Goal: Information Seeking & Learning: Learn about a topic

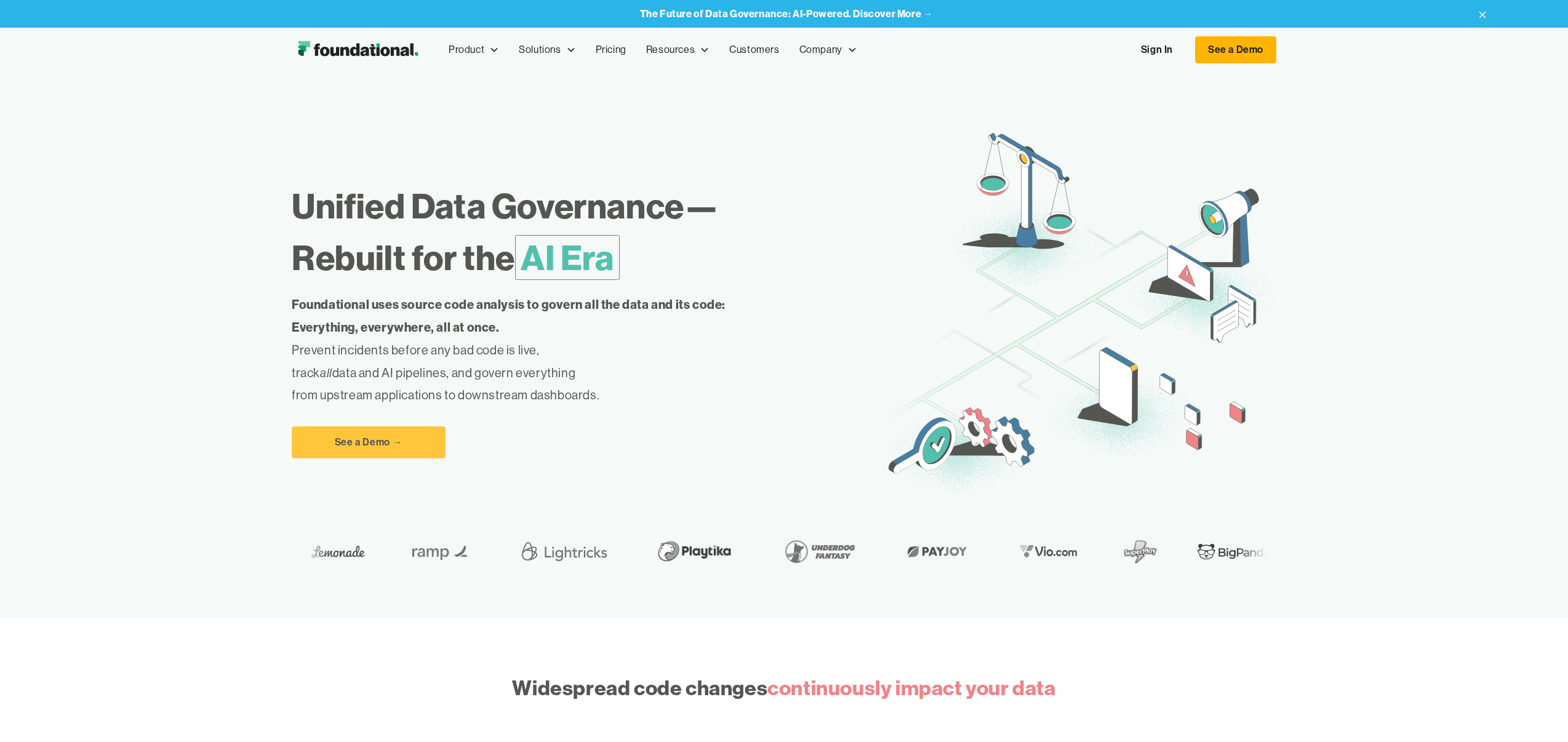
click at [1150, 40] on link "Sign In" at bounding box center [1157, 50] width 56 height 26
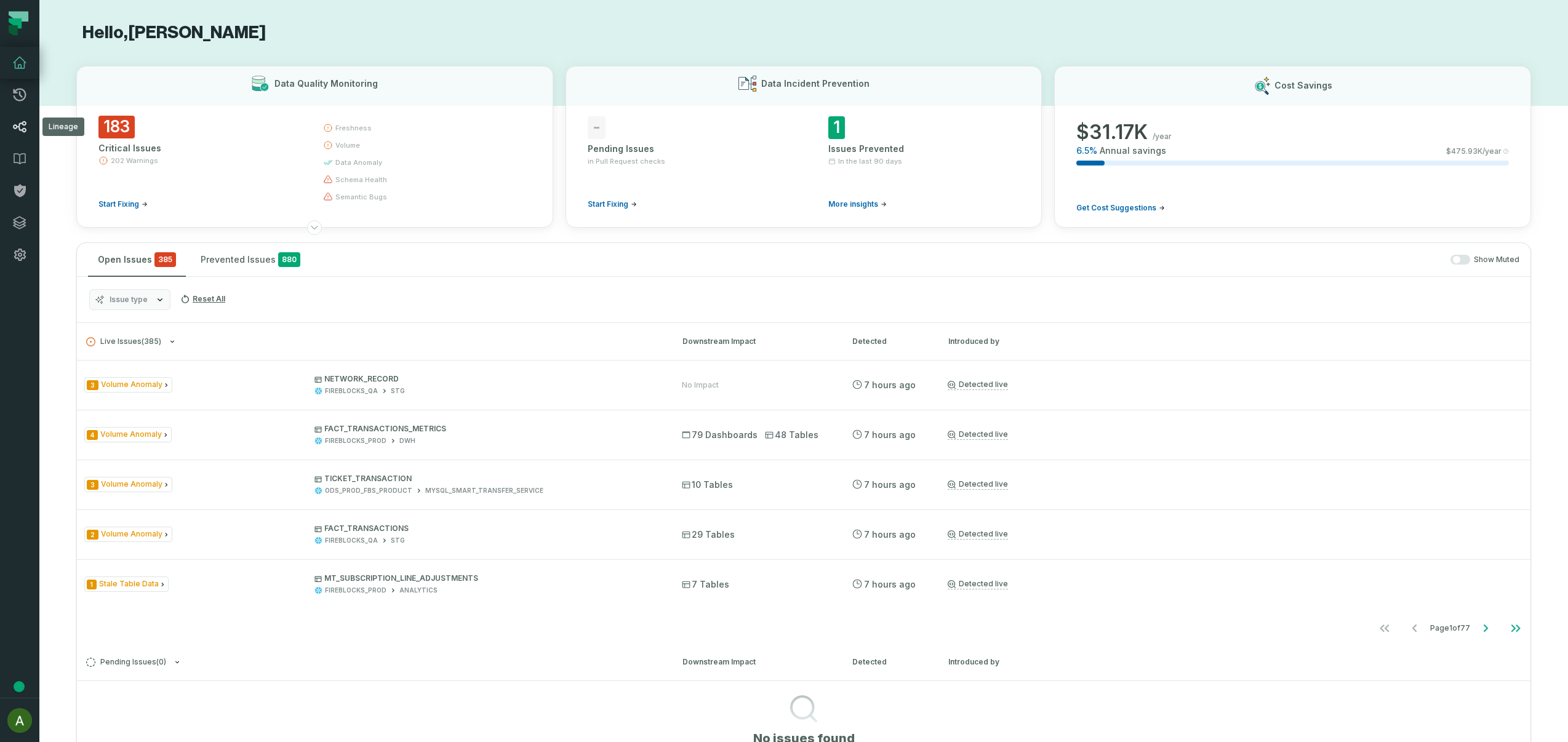
click at [20, 126] on icon at bounding box center [19, 127] width 15 height 15
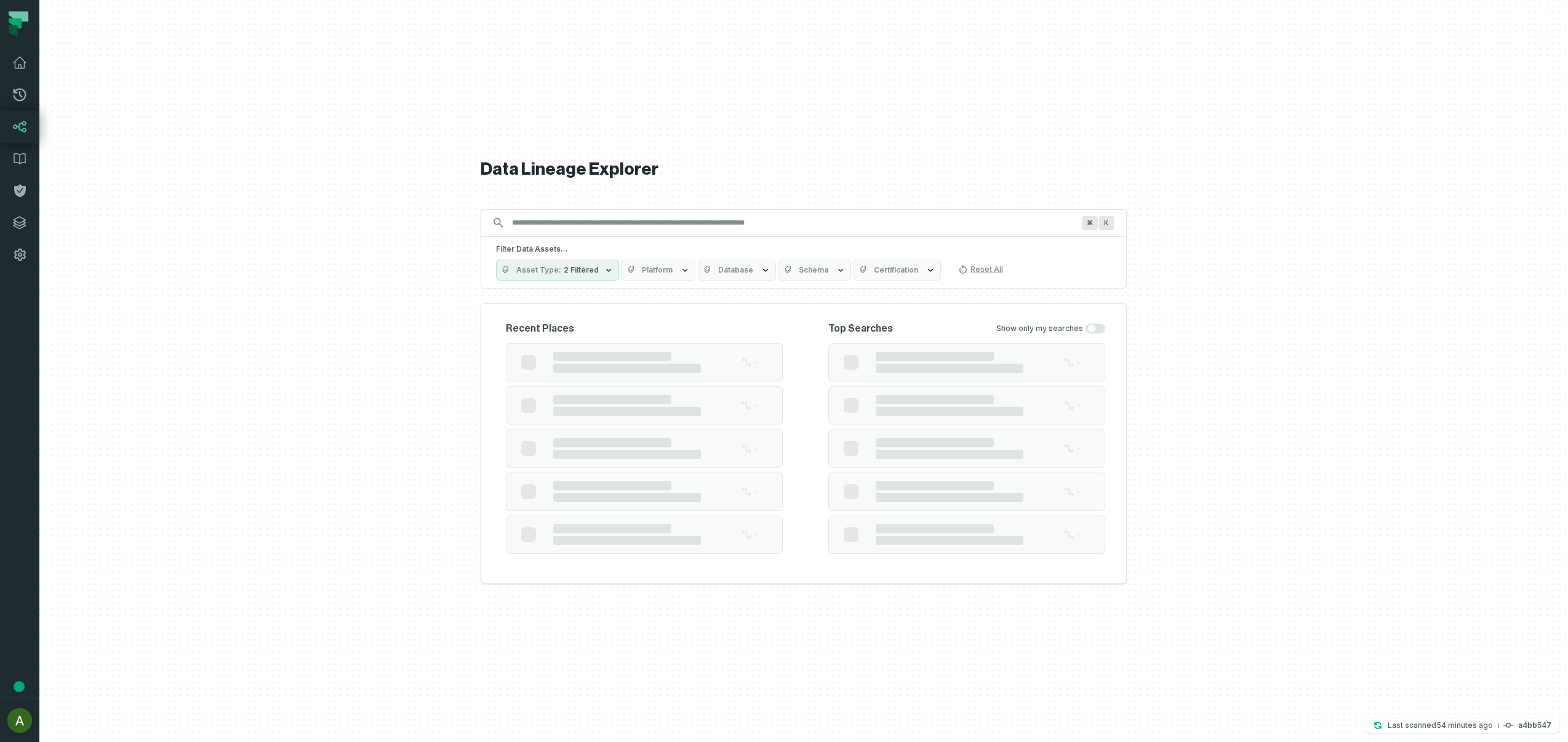
click at [672, 225] on div "⌘ K" at bounding box center [804, 223] width 646 height 28
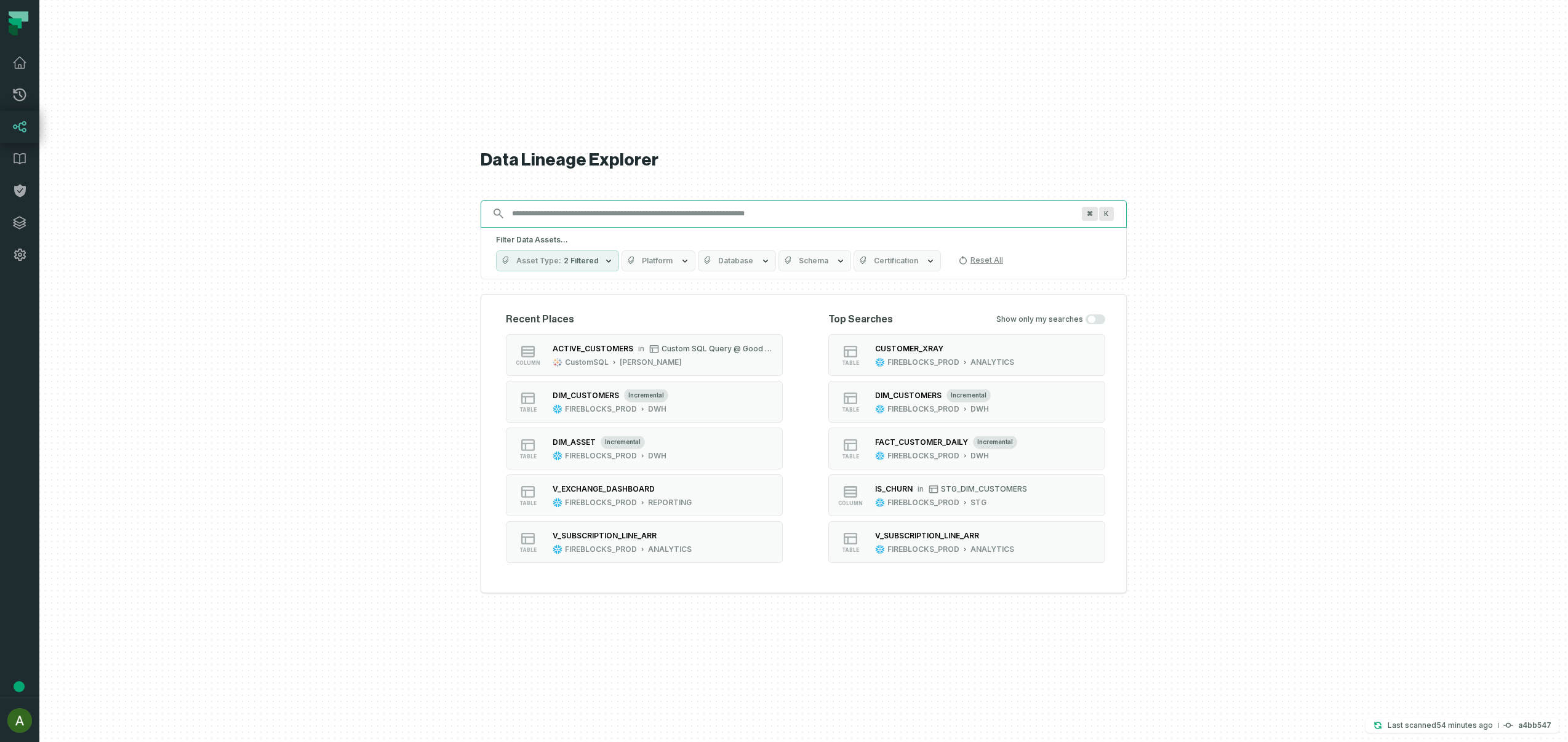
click at [691, 217] on input "Discovery Provider cmdk menu" at bounding box center [793, 213] width 576 height 20
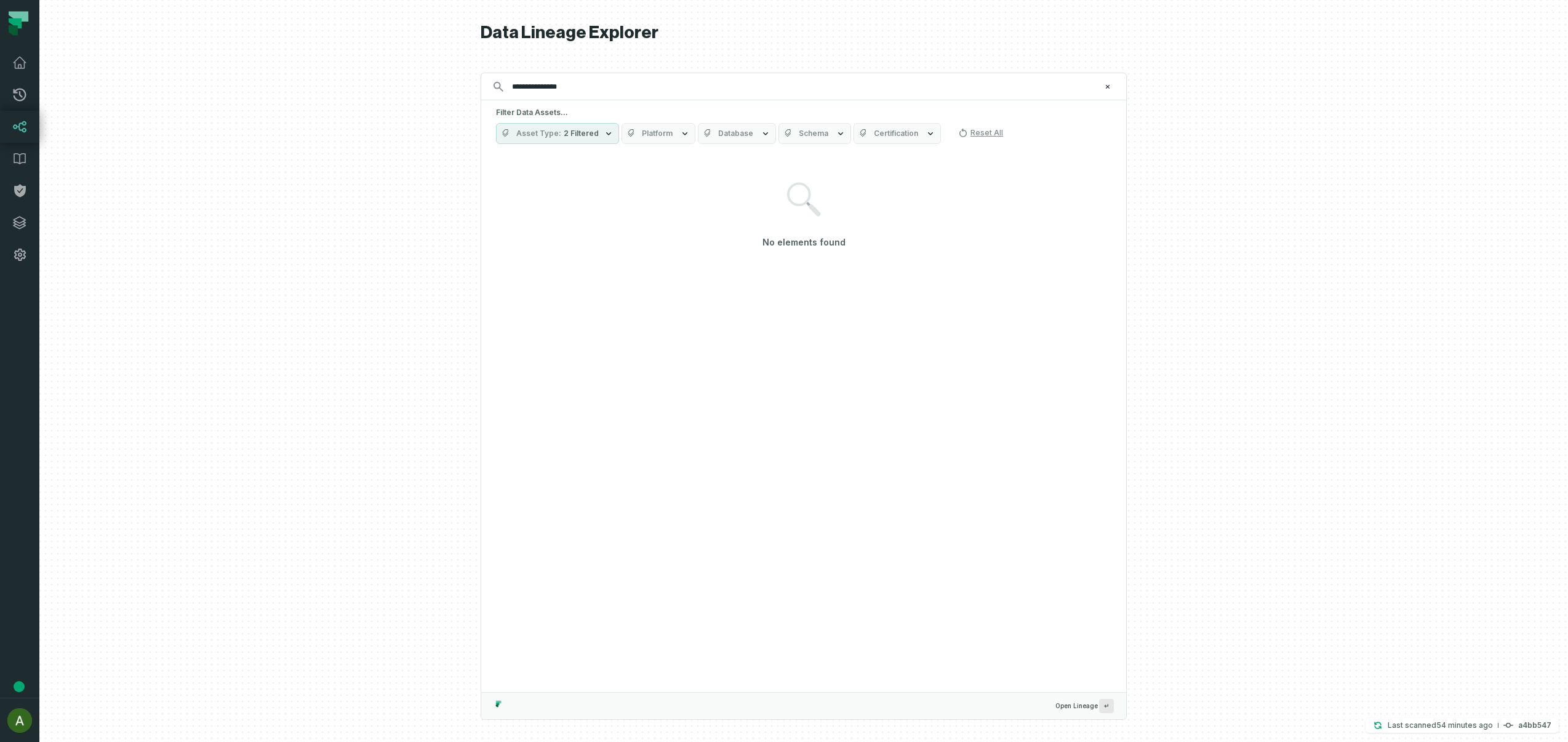
click at [595, 138] on button "Asset Type 2 Filtered" at bounding box center [557, 133] width 123 height 21
click at [536, 264] on label "Column" at bounding box center [573, 257] width 152 height 24
click at [514, 262] on button "Column" at bounding box center [509, 257] width 10 height 10
click at [318, 294] on div at bounding box center [804, 371] width 1529 height 742
click at [586, 89] on input "**********" at bounding box center [803, 86] width 596 height 20
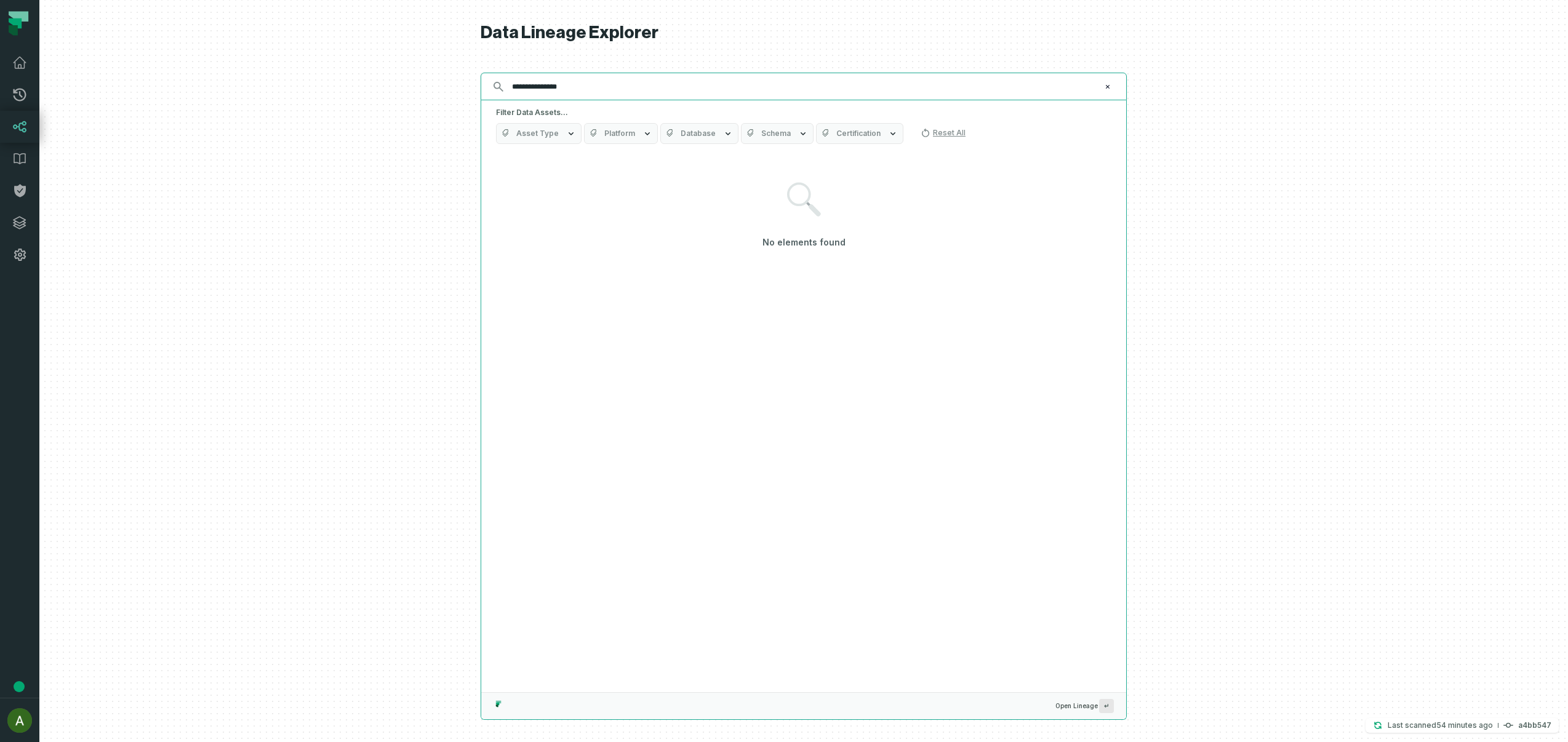
drag, startPoint x: 583, startPoint y: 89, endPoint x: 554, endPoint y: 89, distance: 29.0
click at [554, 89] on input "**********" at bounding box center [803, 86] width 596 height 20
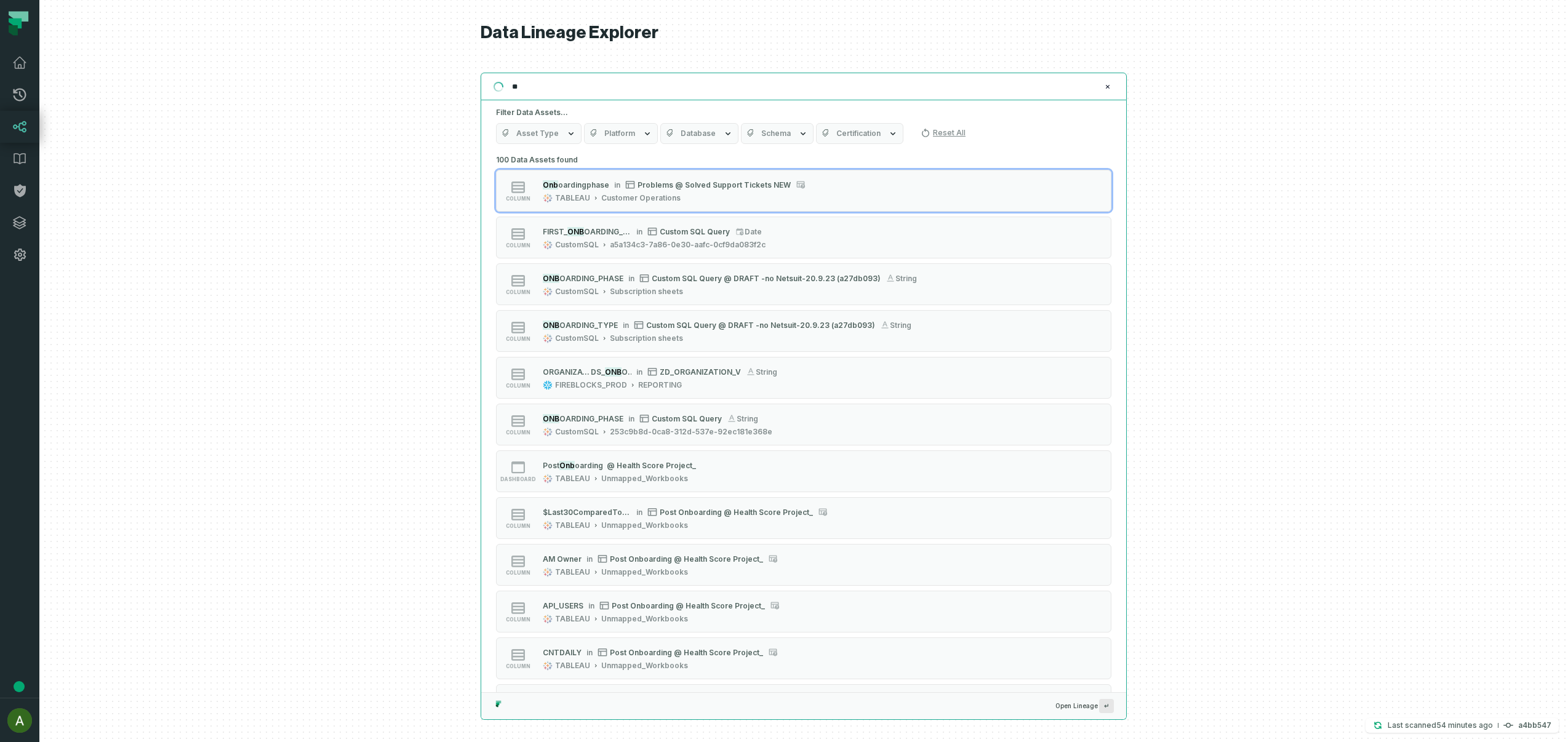
type input "*"
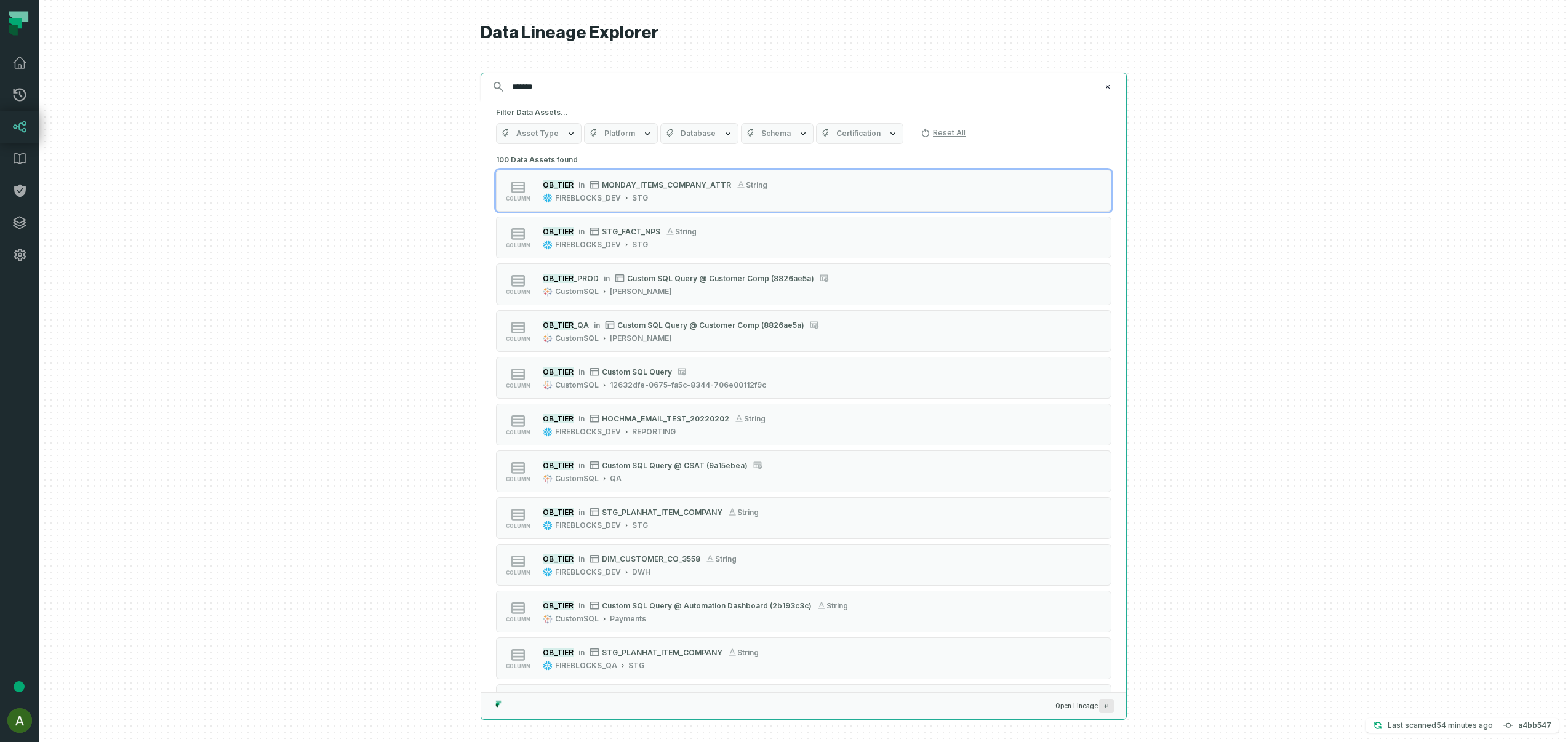
type input "*******"
click at [715, 131] on button "Database" at bounding box center [700, 133] width 78 height 21
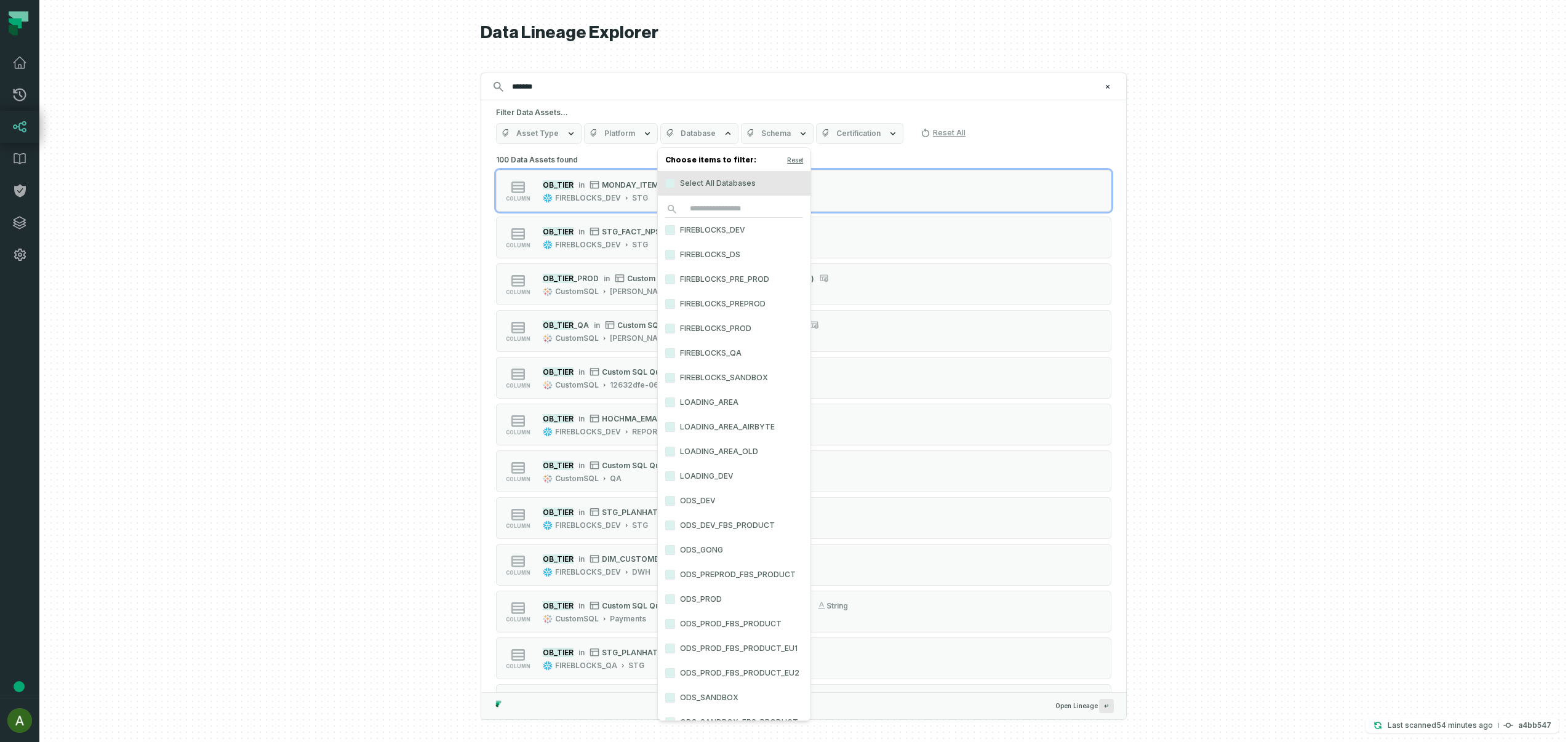
click at [699, 329] on label "FIREBLOCKS_PROD" at bounding box center [734, 328] width 152 height 24
click at [675, 329] on button "FIREBLOCKS_PROD" at bounding box center [670, 328] width 10 height 10
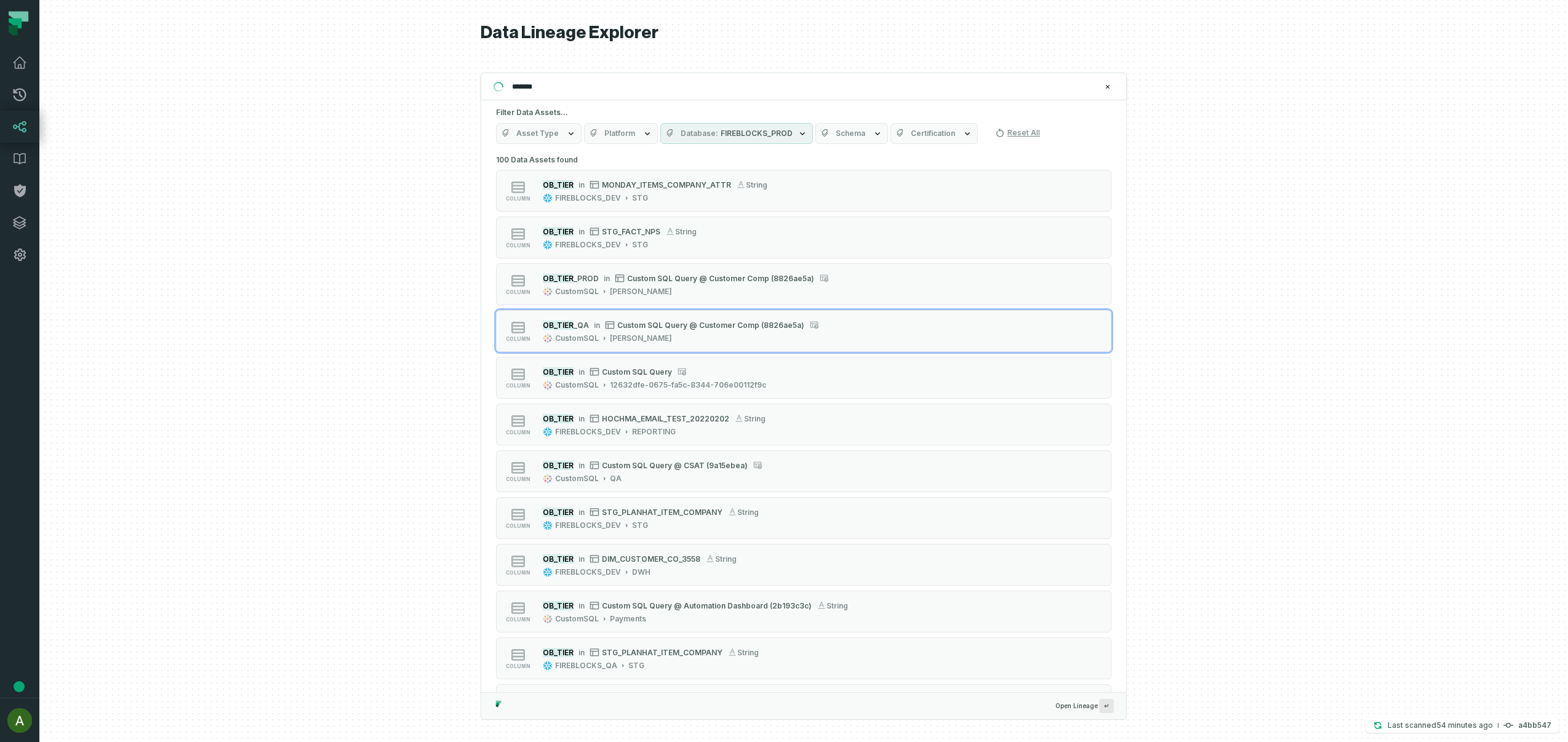
click at [331, 336] on div at bounding box center [804, 371] width 1529 height 742
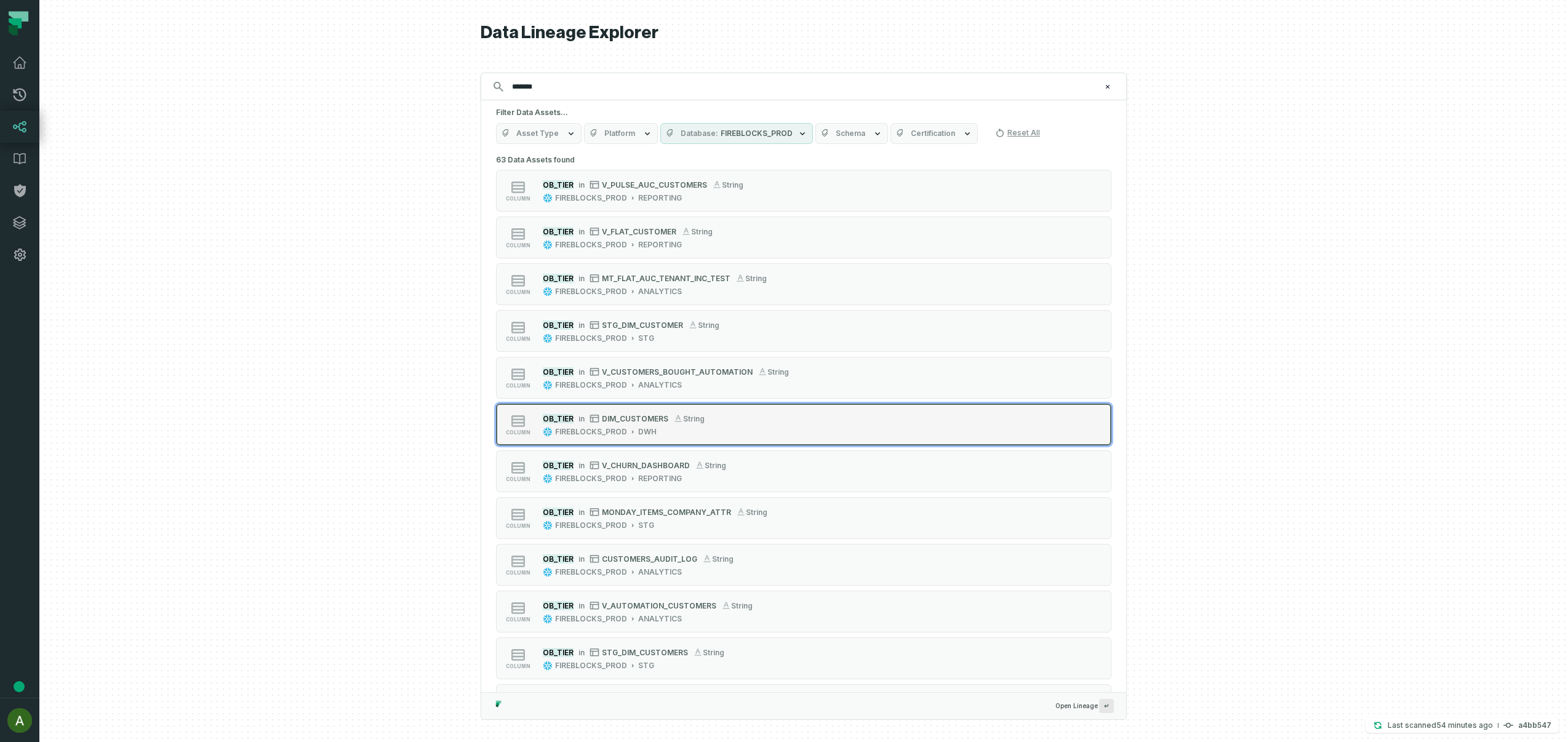
click at [714, 421] on div "column OB_TIER in DIM_CUSTOMERS string FIREBLOCKS_PROD DWH" at bounding box center [652, 424] width 308 height 24
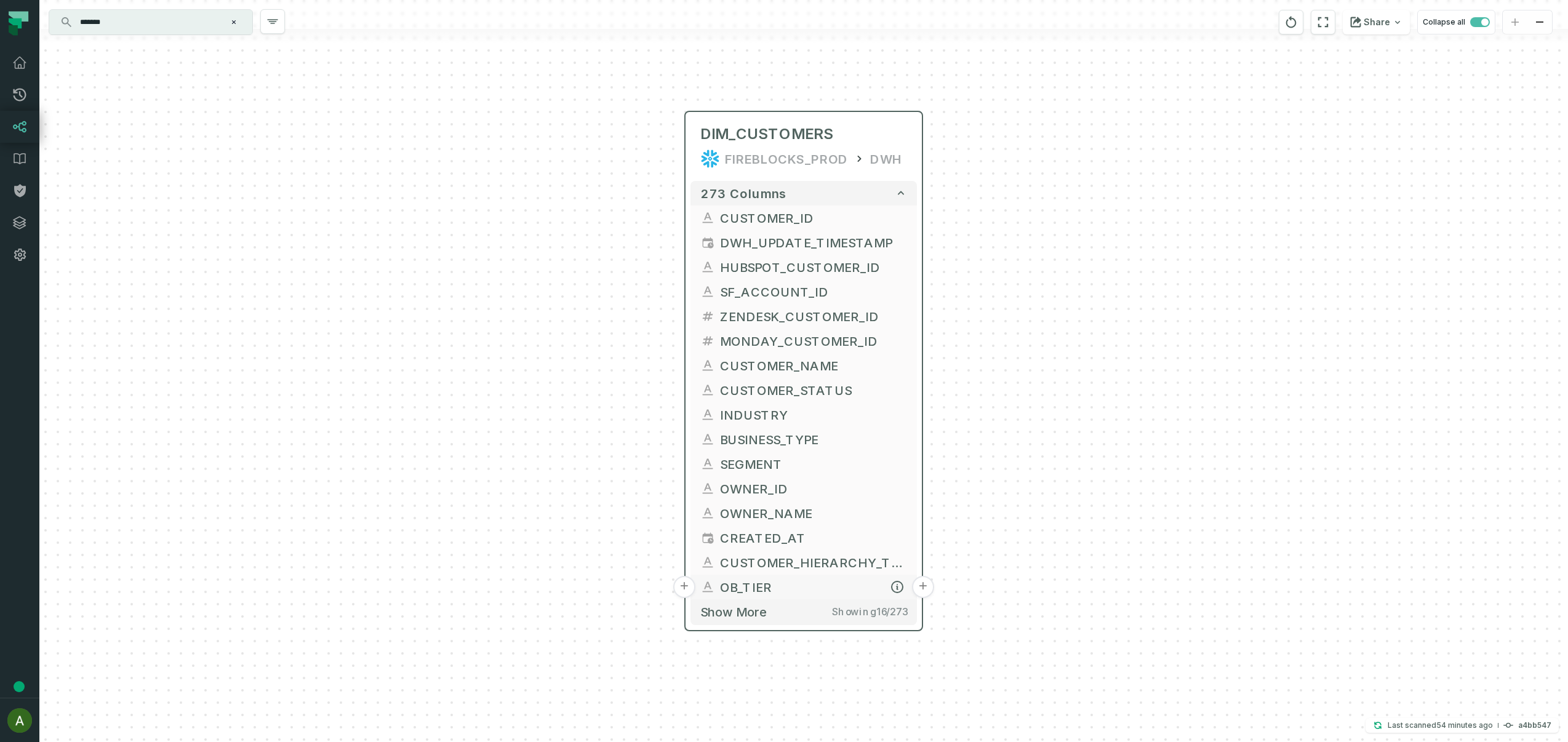
click at [687, 588] on button "+" at bounding box center [684, 587] width 22 height 22
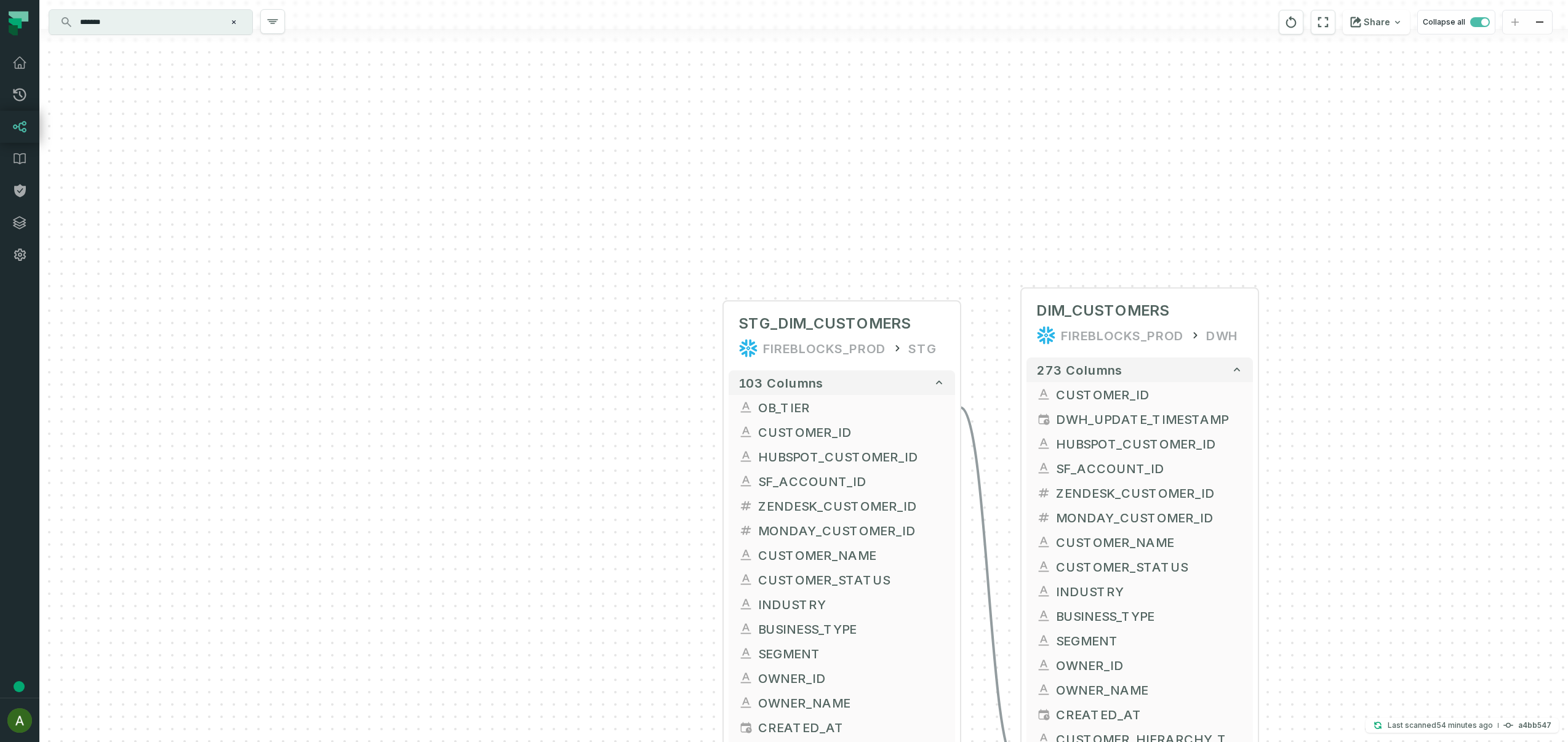
drag, startPoint x: 523, startPoint y: 599, endPoint x: 578, endPoint y: 539, distance: 81.4
click at [578, 539] on div "+ STG_DIM_CUSTOMERS FIREBLOCKS_PROD STG + 103 columns + OB_TIER + + CUSTOMER_ID…" at bounding box center [804, 371] width 1529 height 742
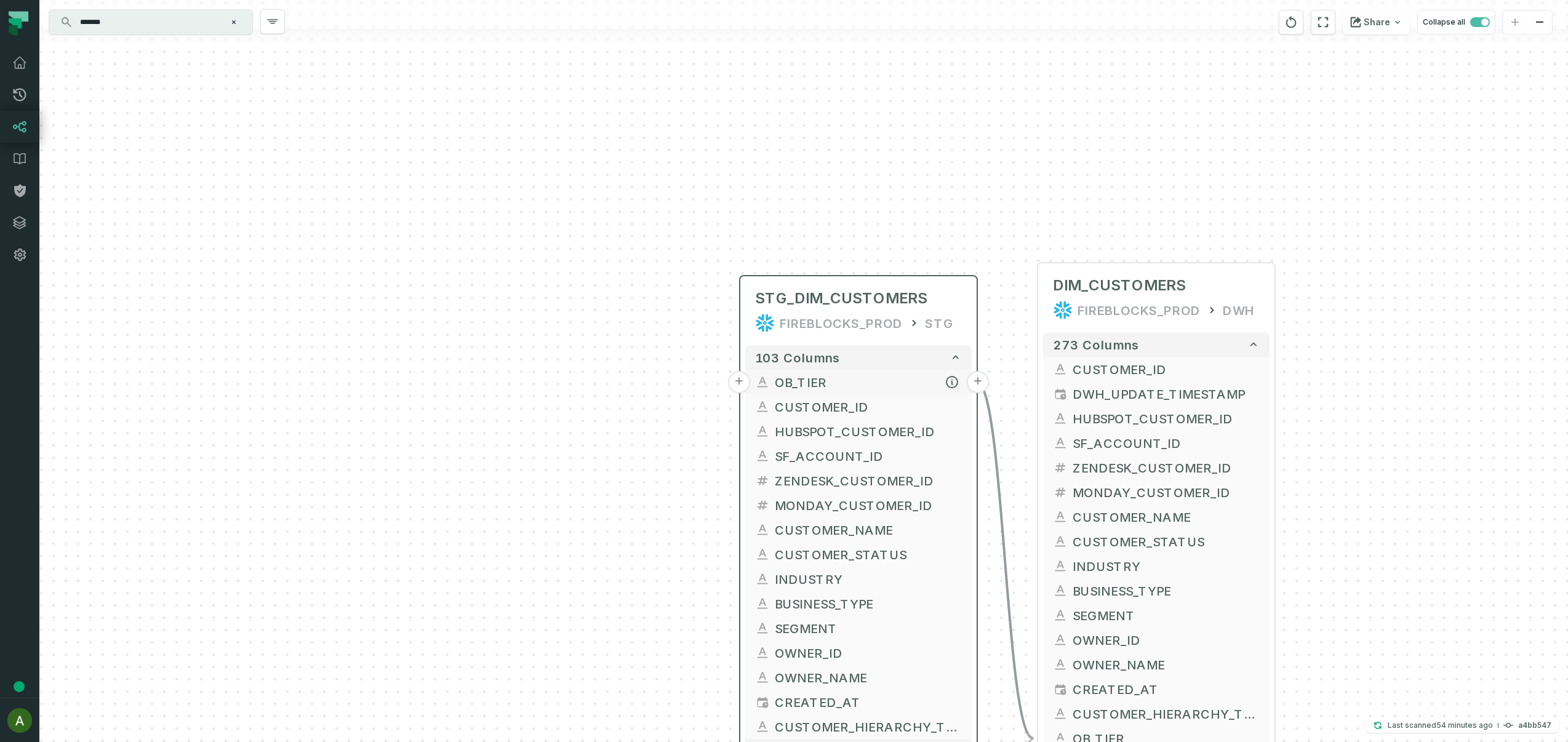
click at [736, 380] on button "+" at bounding box center [739, 382] width 22 height 22
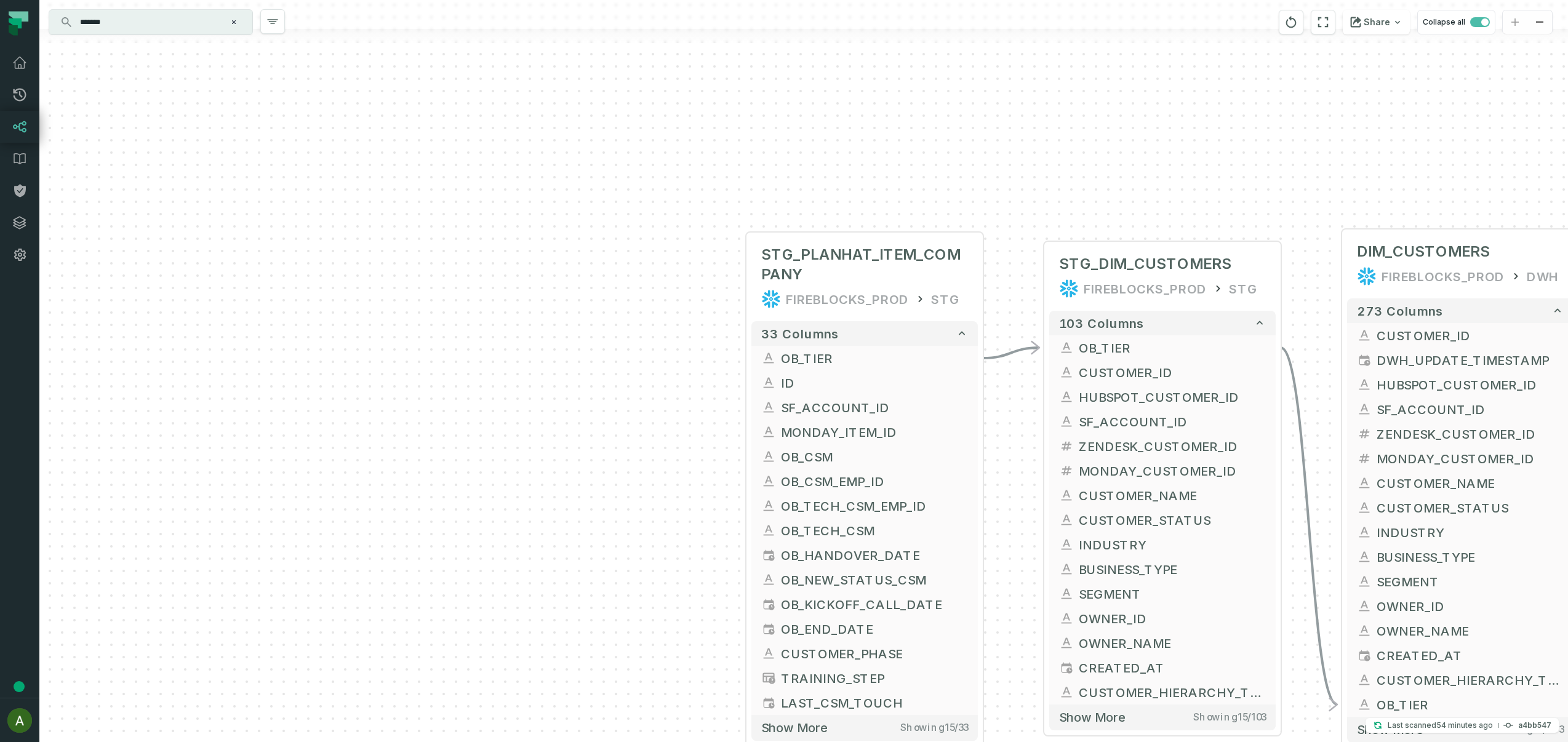
drag, startPoint x: 518, startPoint y: 529, endPoint x: 577, endPoint y: 428, distance: 117.0
click at [579, 425] on div "+ STG_PLANHAT_ITEM_COMPANY FIREBLOCKS_PROD STG + 33 columns + OB_TIER - + ID + …" at bounding box center [804, 371] width 1529 height 742
click at [748, 359] on button "+" at bounding box center [745, 358] width 22 height 22
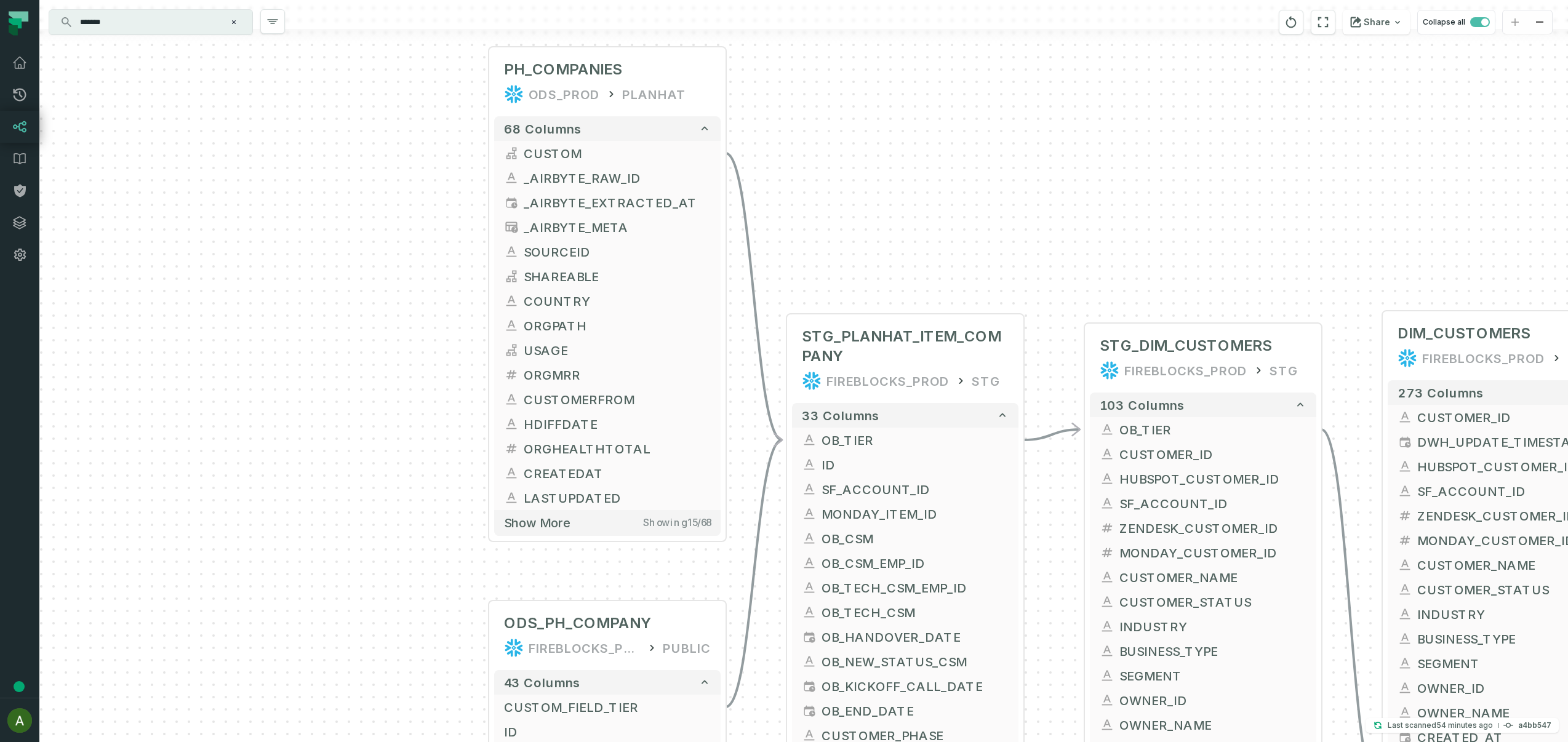
drag, startPoint x: 550, startPoint y: 574, endPoint x: 355, endPoint y: 350, distance: 297.0
click at [355, 350] on div "+ PH_COMPANIES ODS_PROD PLANHAT + 68 columns + CUSTOM + + _AIRBYTE_RAW_ID + _AI…" at bounding box center [804, 371] width 1529 height 742
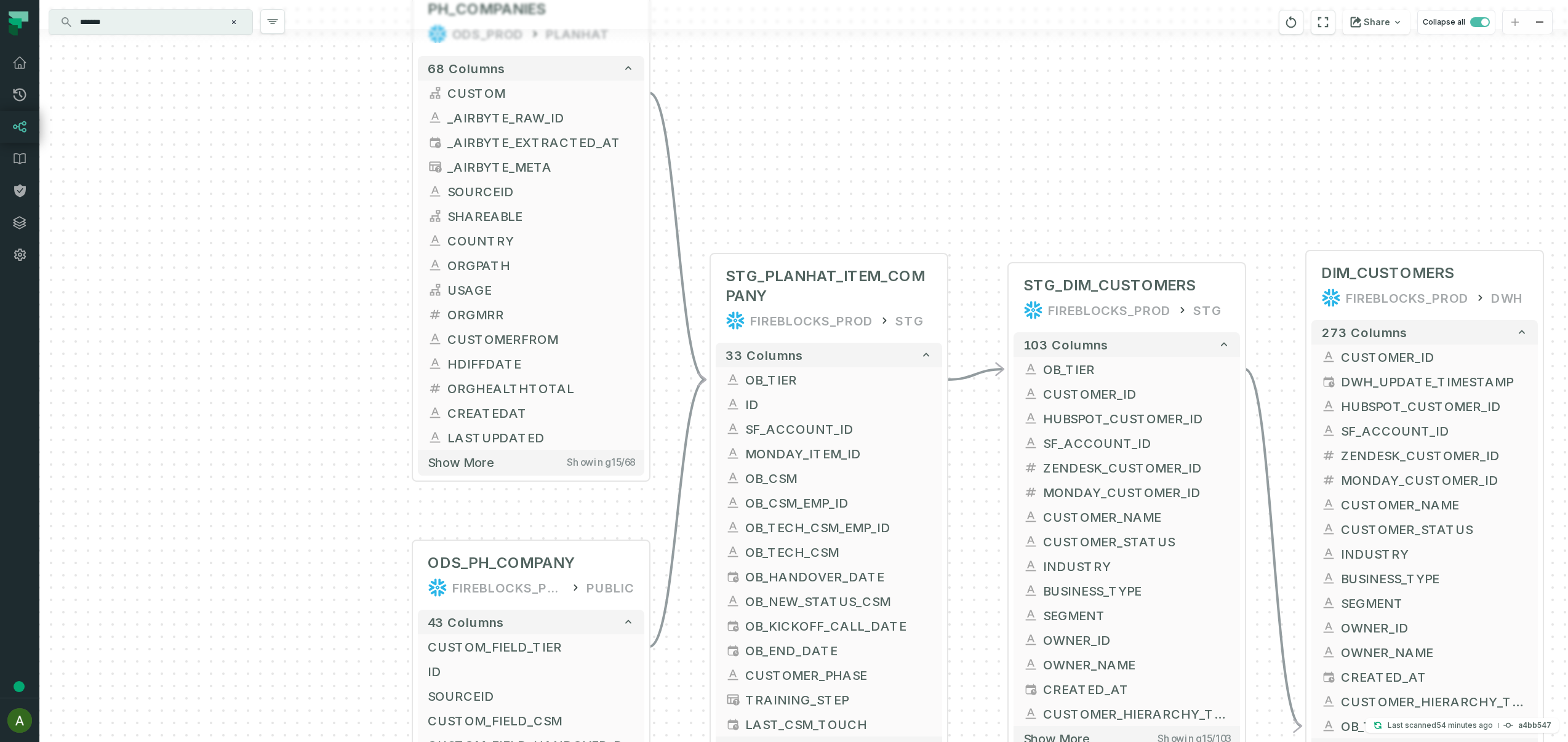
drag, startPoint x: 382, startPoint y: 358, endPoint x: 305, endPoint y: 297, distance: 98.2
click at [305, 297] on div "+ PH_COMPANIES ODS_PROD PLANHAT + 68 columns + CUSTOM + + _AIRBYTE_RAW_ID + _AI…" at bounding box center [804, 371] width 1529 height 742
click at [790, 377] on span "OB_TIER" at bounding box center [838, 378] width 187 height 19
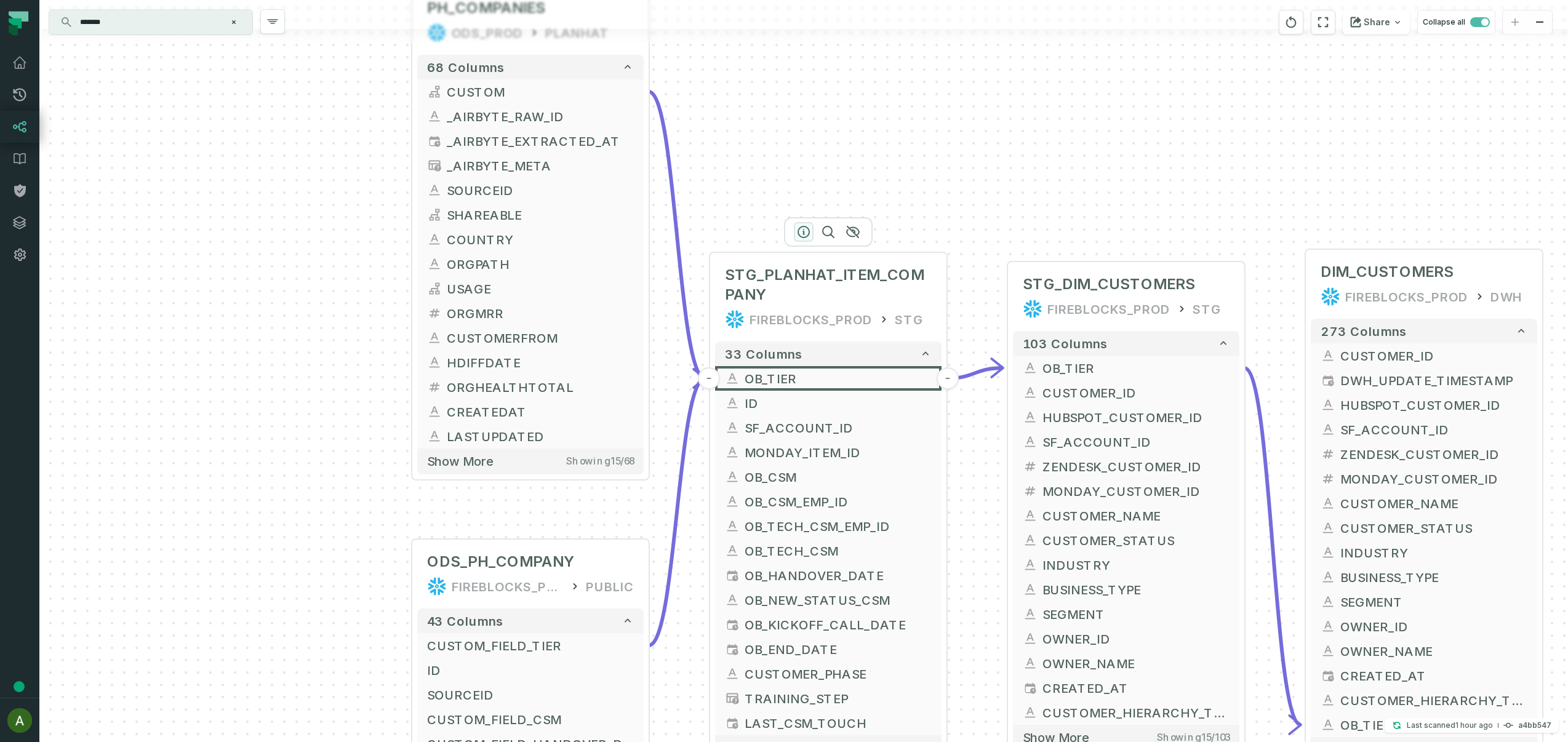
click at [806, 232] on icon "button" at bounding box center [803, 232] width 15 height 15
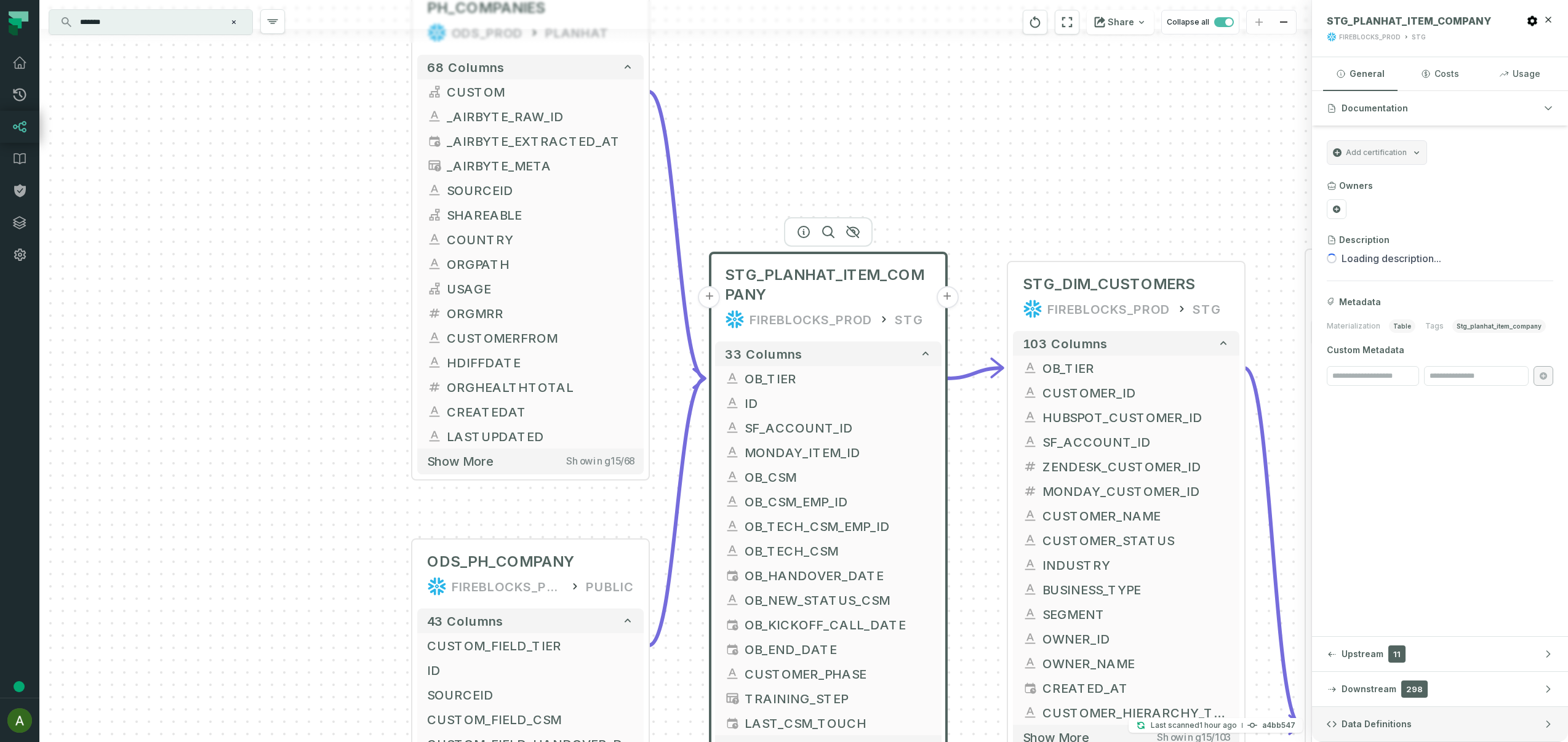
click at [1400, 727] on span "Data Definitions" at bounding box center [1377, 723] width 70 height 12
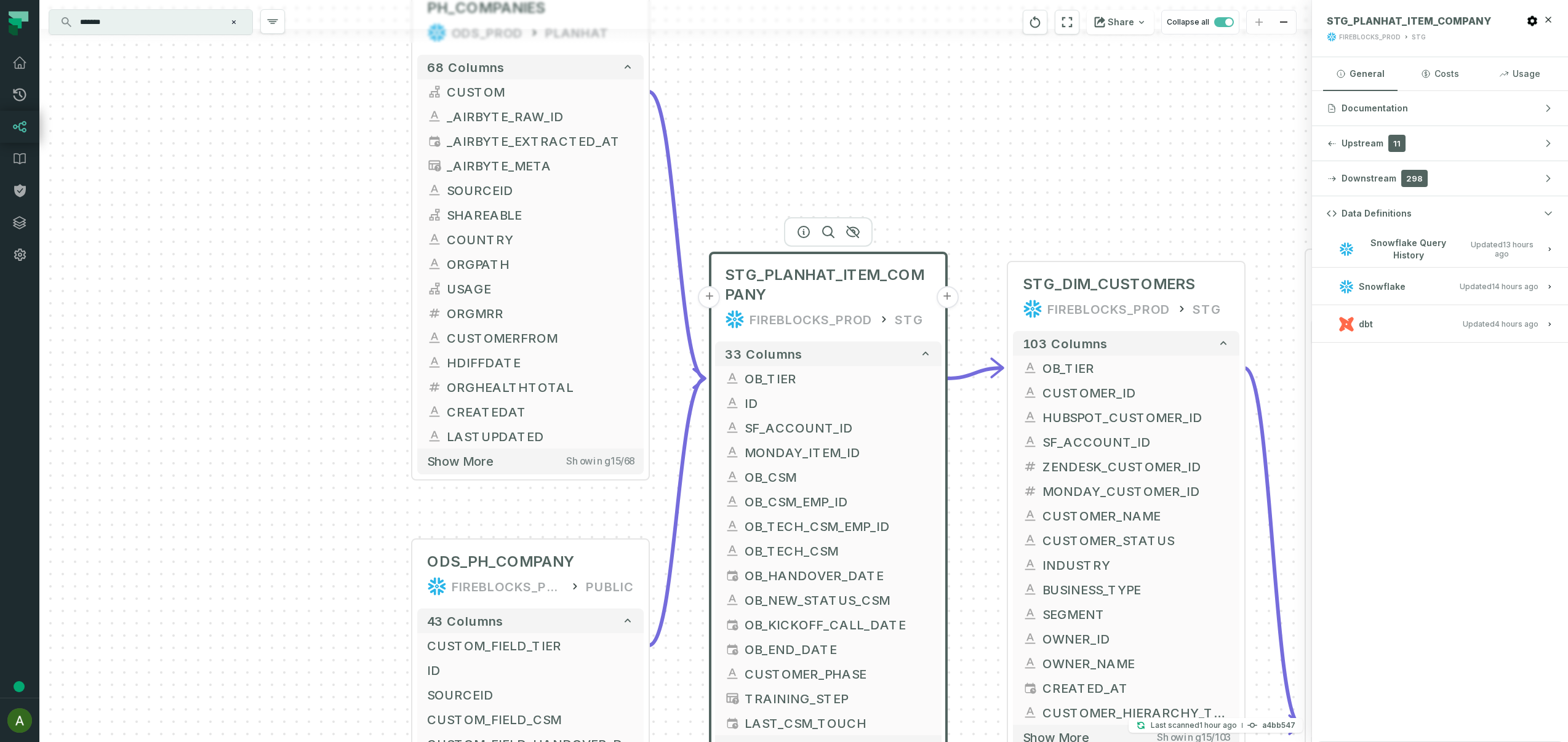
click at [1402, 327] on button "dbt Updated 8/28/2025, 11:01:20 AM" at bounding box center [1440, 324] width 227 height 17
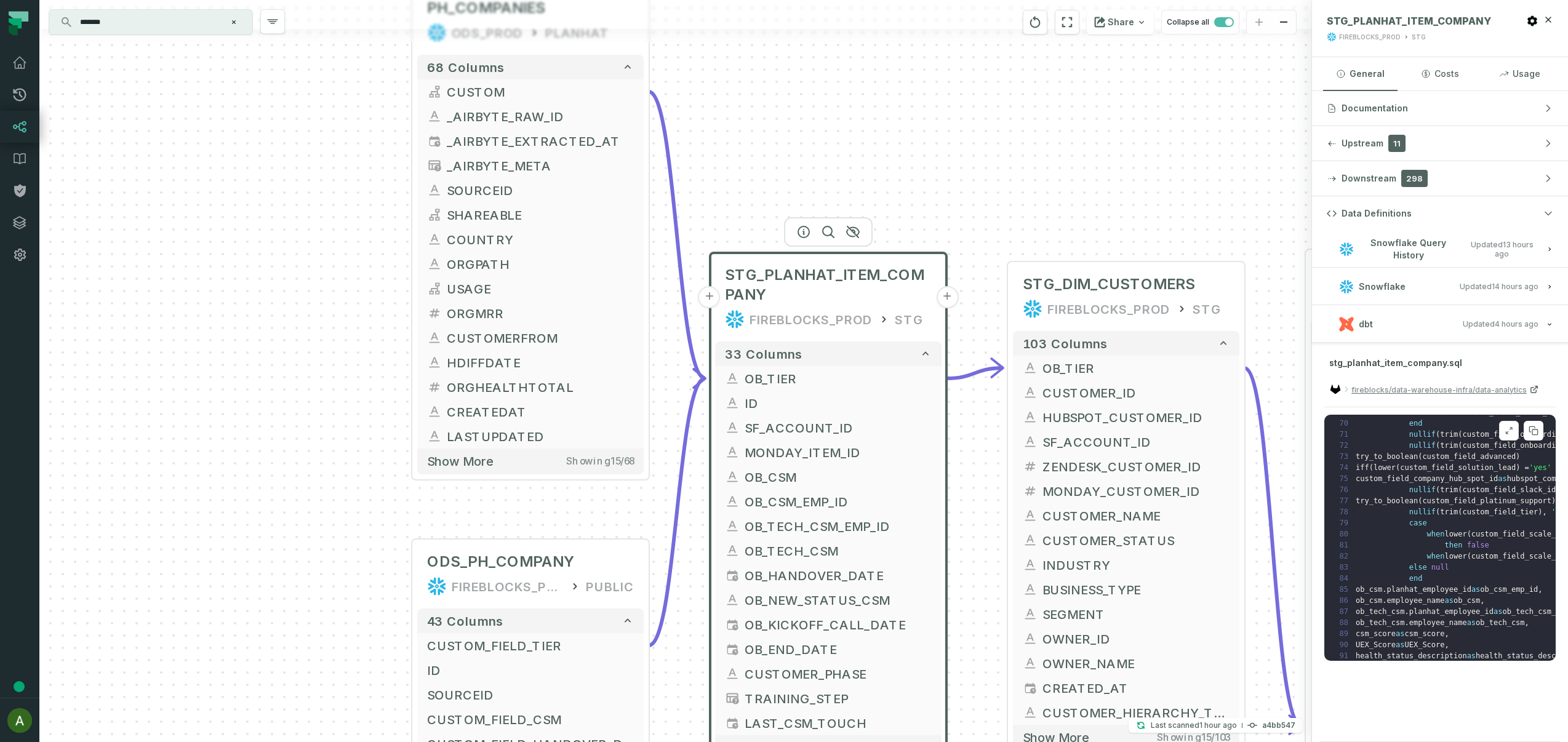
scroll to position [397, 0]
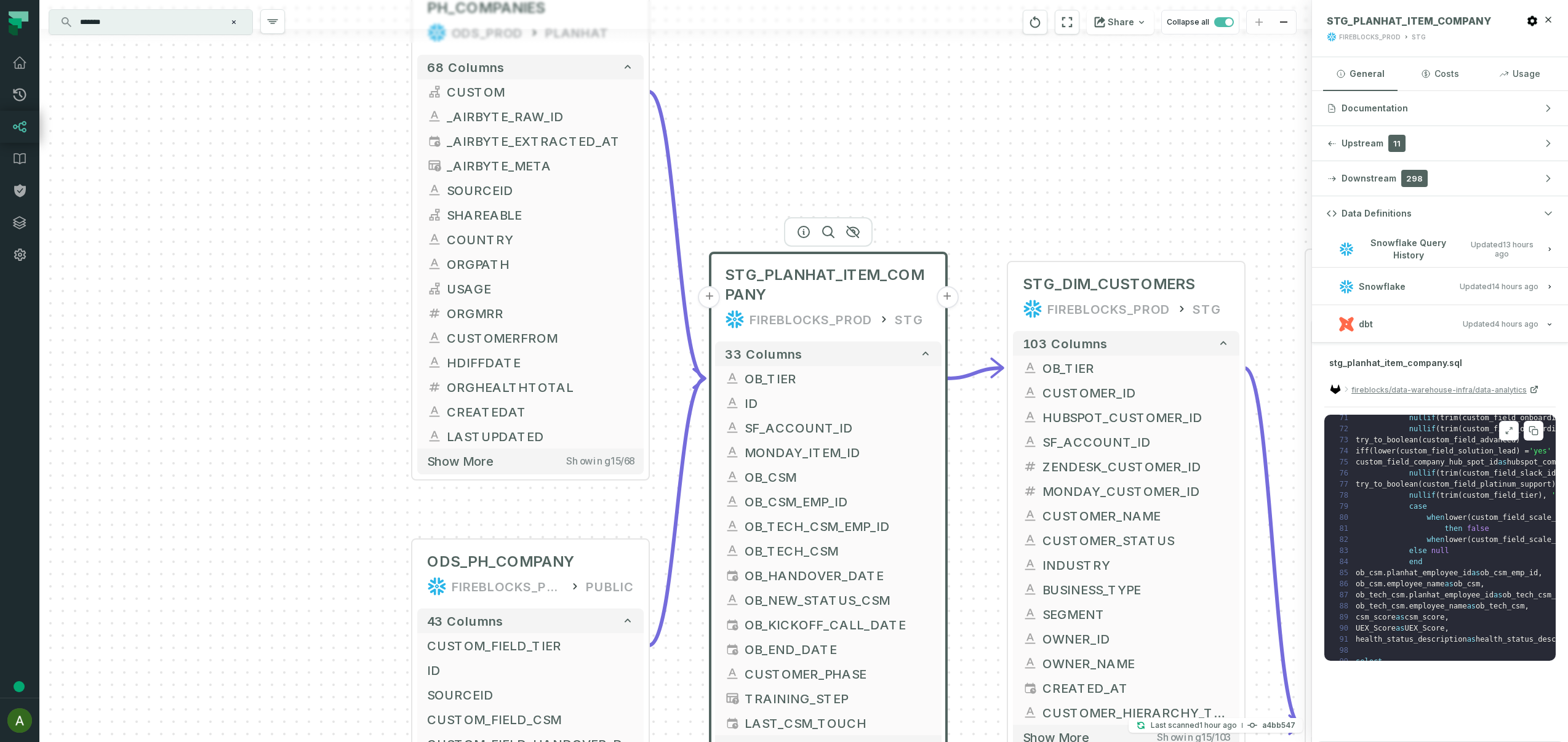
click at [1507, 430] on icon at bounding box center [1508, 430] width 8 height 10
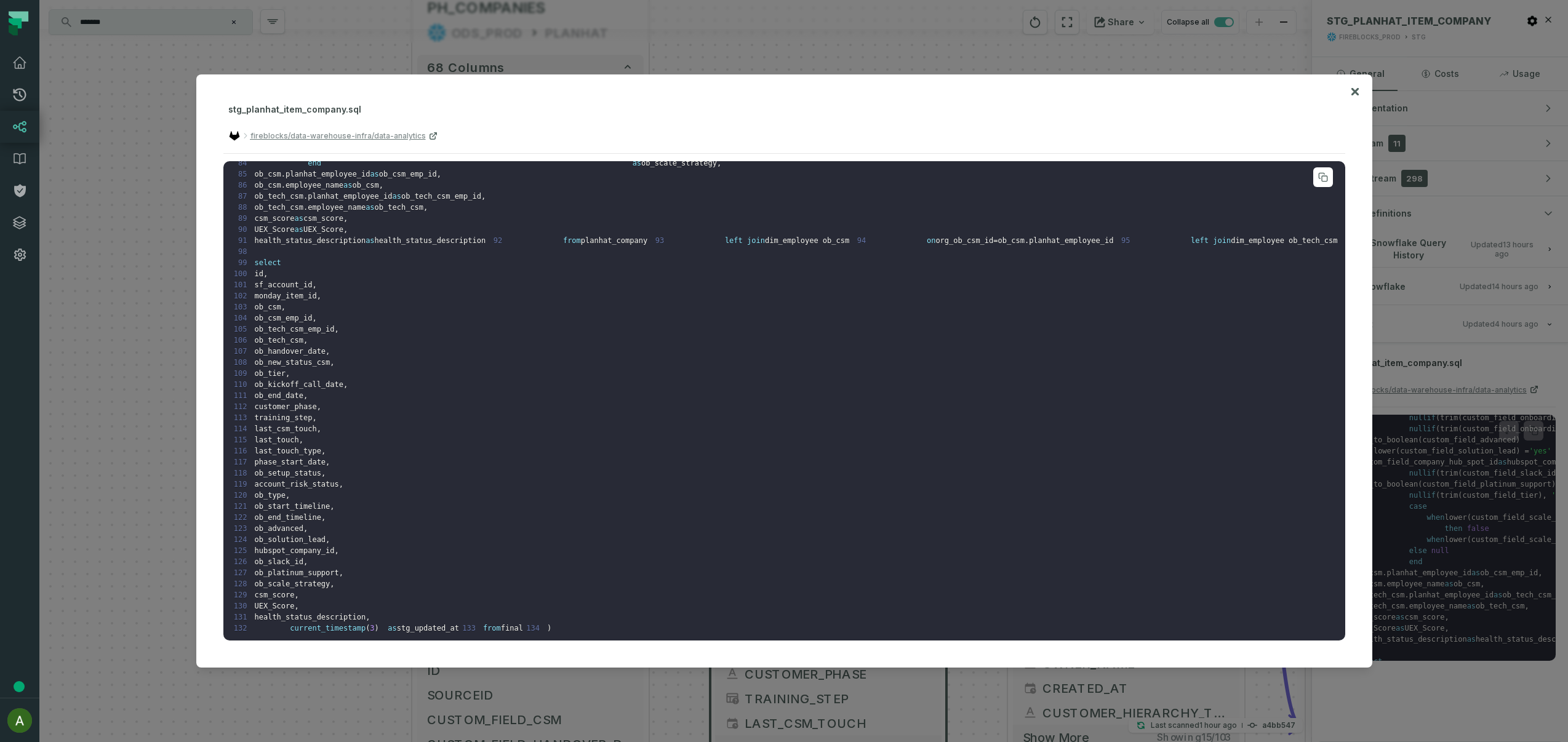
scroll to position [693, 0]
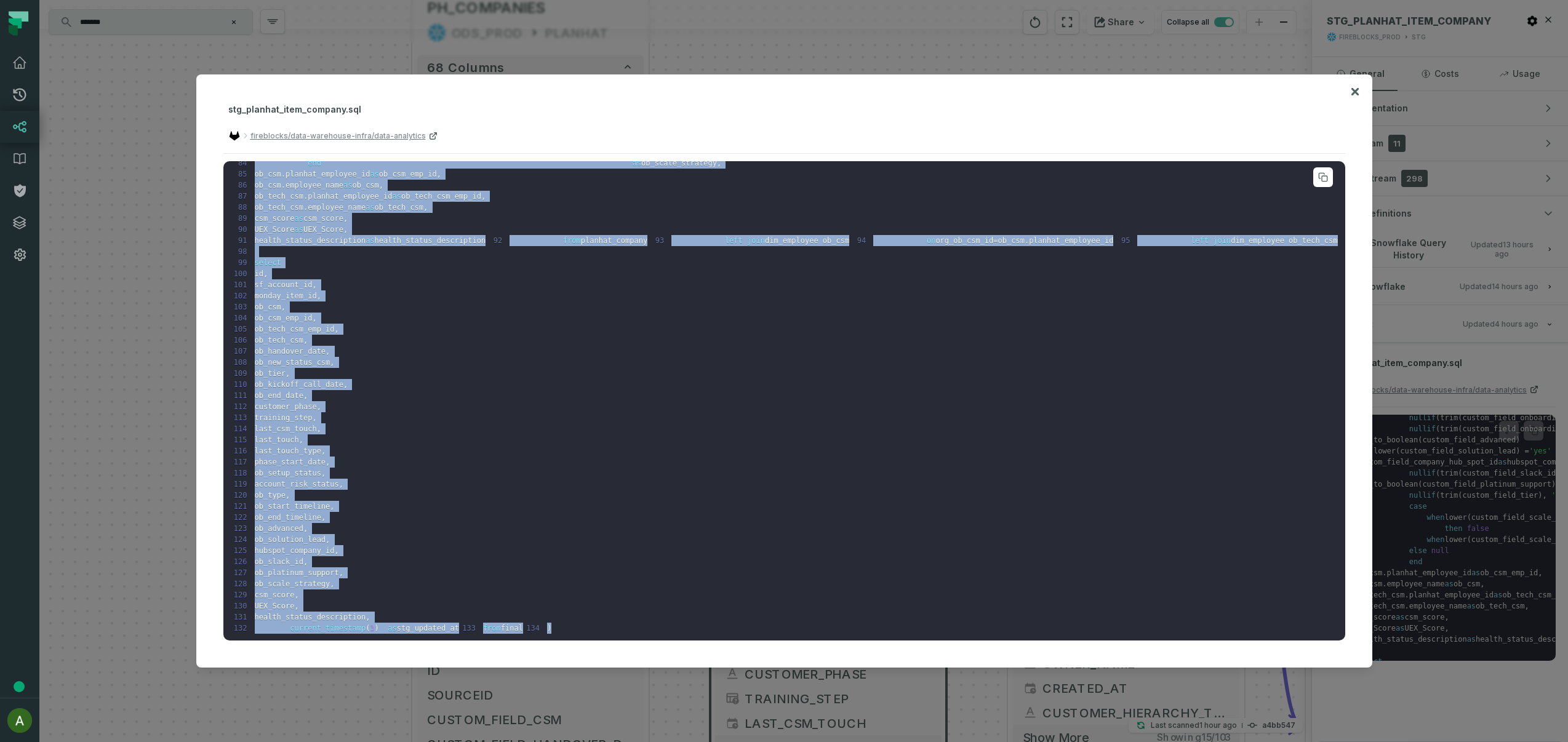
drag, startPoint x: 307, startPoint y: 333, endPoint x: 470, endPoint y: 332, distance: 163.0
click at [470, 101] on span at bounding box center [548, 96] width 169 height 8
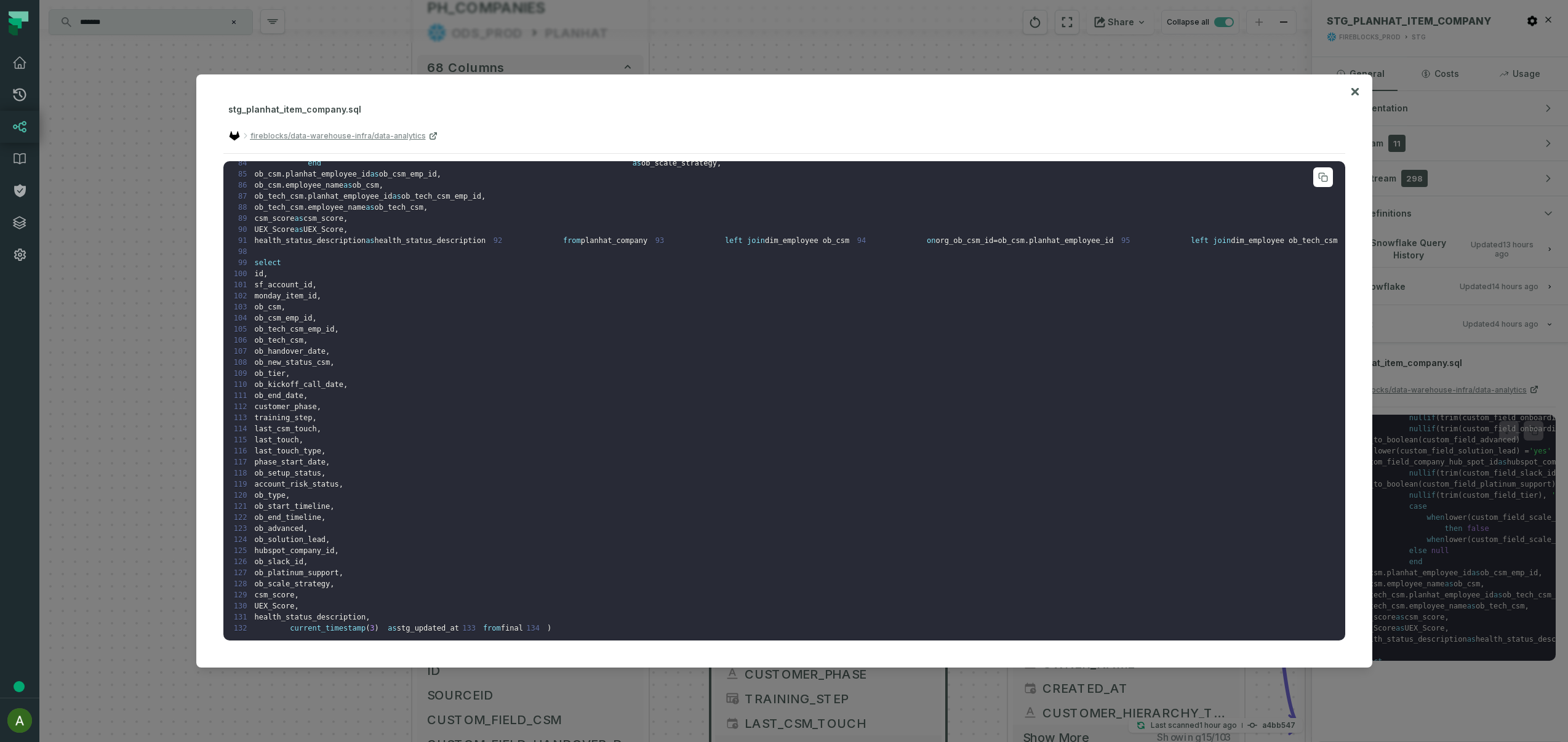
drag, startPoint x: 308, startPoint y: 336, endPoint x: 712, endPoint y: 336, distance: 404.0
click at [712, 336] on pre "1 CREATE VIEW FIREBLOCKS_PROD . stg . stg_planhat_item_company AS ( 2 3 with 4 …" at bounding box center [784, 401] width 1122 height 480
click at [712, 336] on pre "1 CREATE VIEW FIREBLOCKS_PROD . stg . stg_planhat_item_company AS ( 2 3 with 4 …" at bounding box center [784, 401] width 1122 height 480
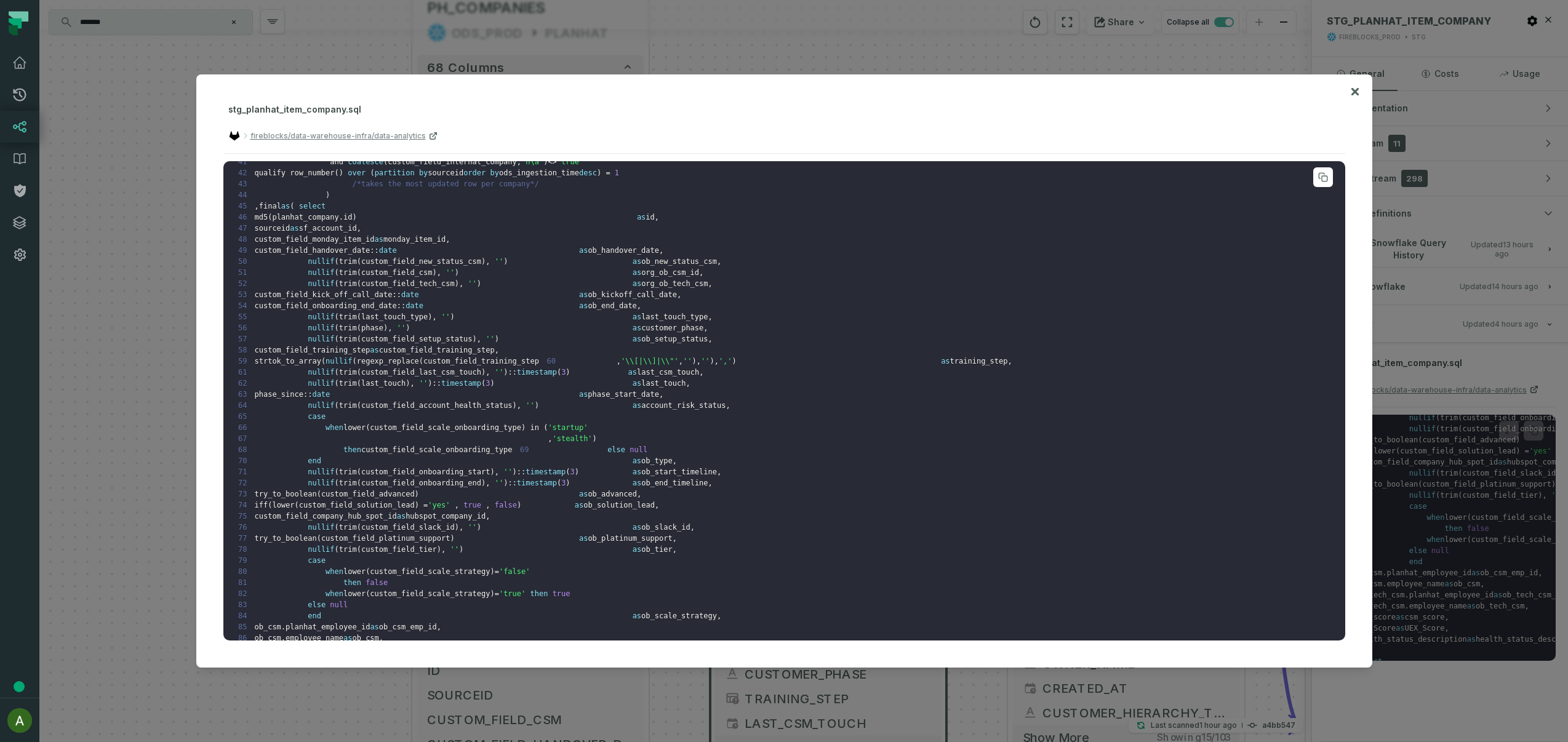
scroll to position [52, 0]
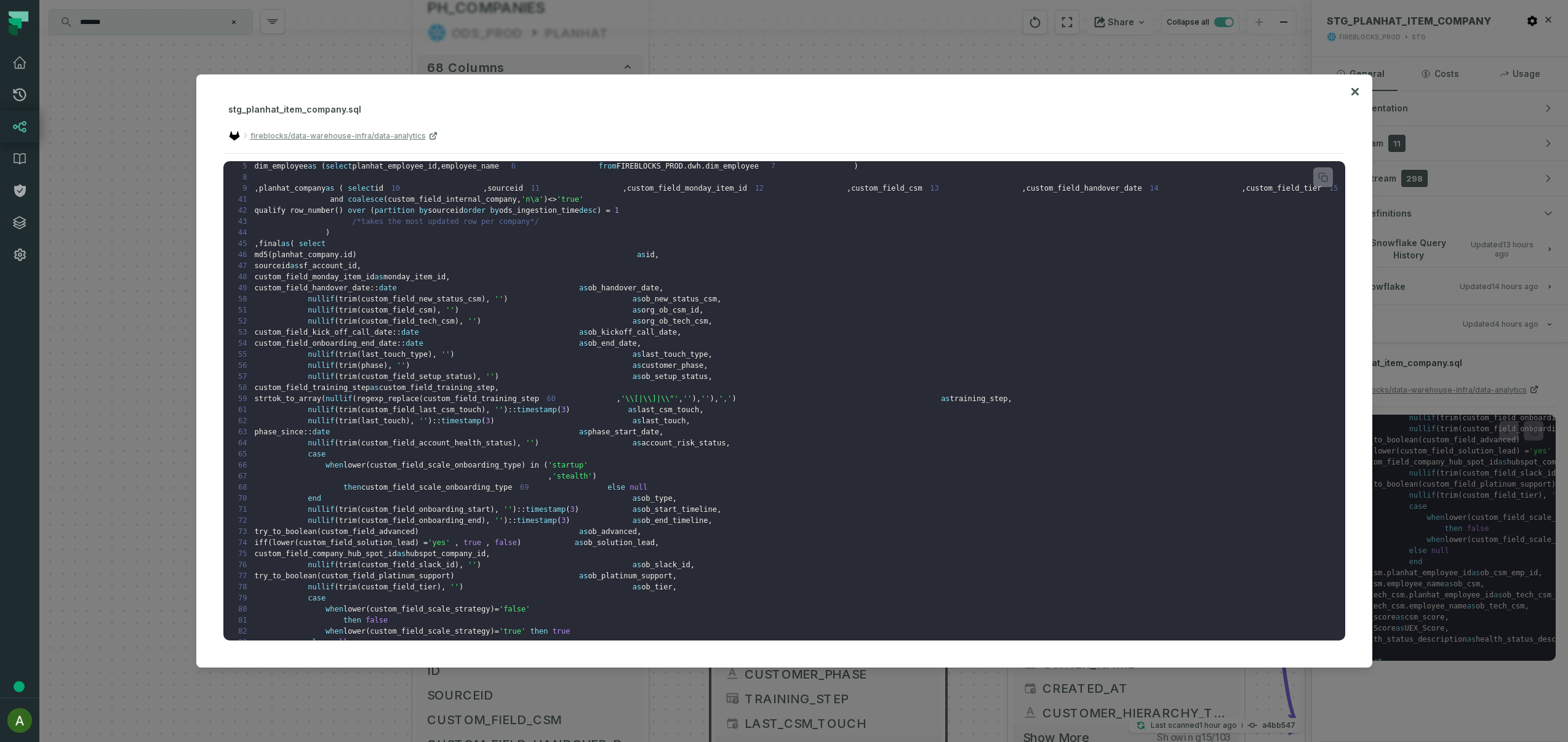
click at [169, 292] on div at bounding box center [784, 371] width 1568 height 742
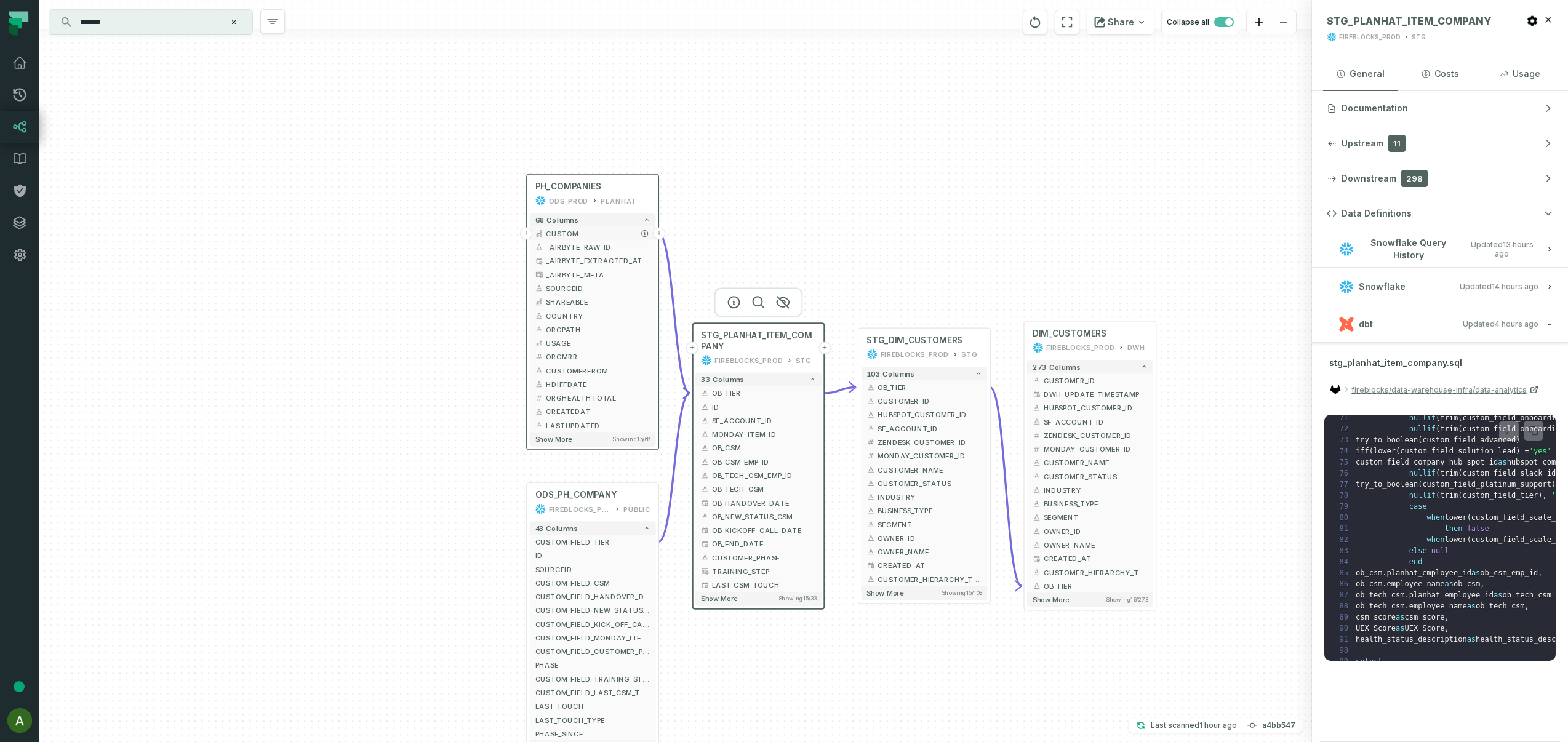
click at [527, 231] on button "+" at bounding box center [526, 233] width 12 height 12
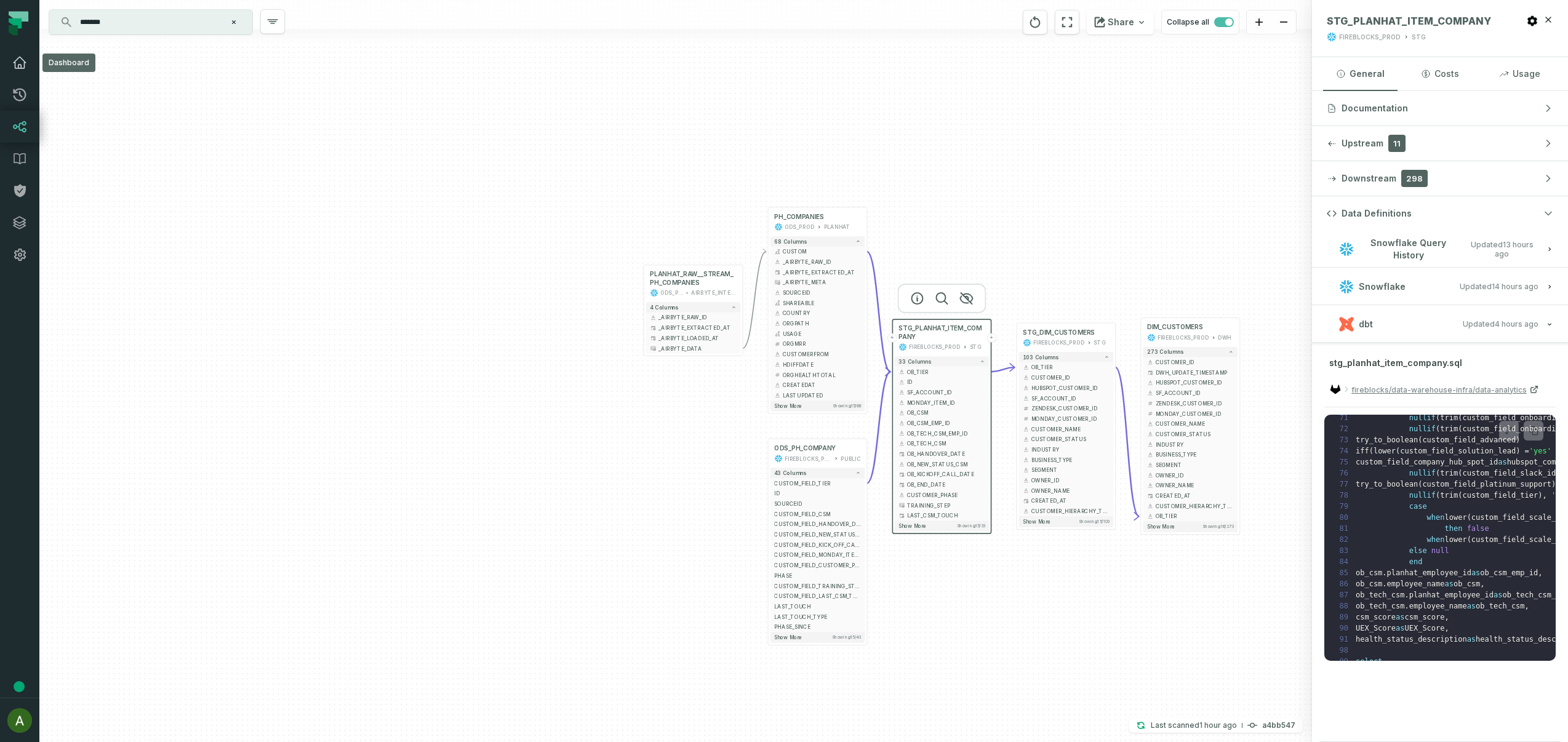
click at [19, 60] on icon at bounding box center [19, 63] width 15 height 15
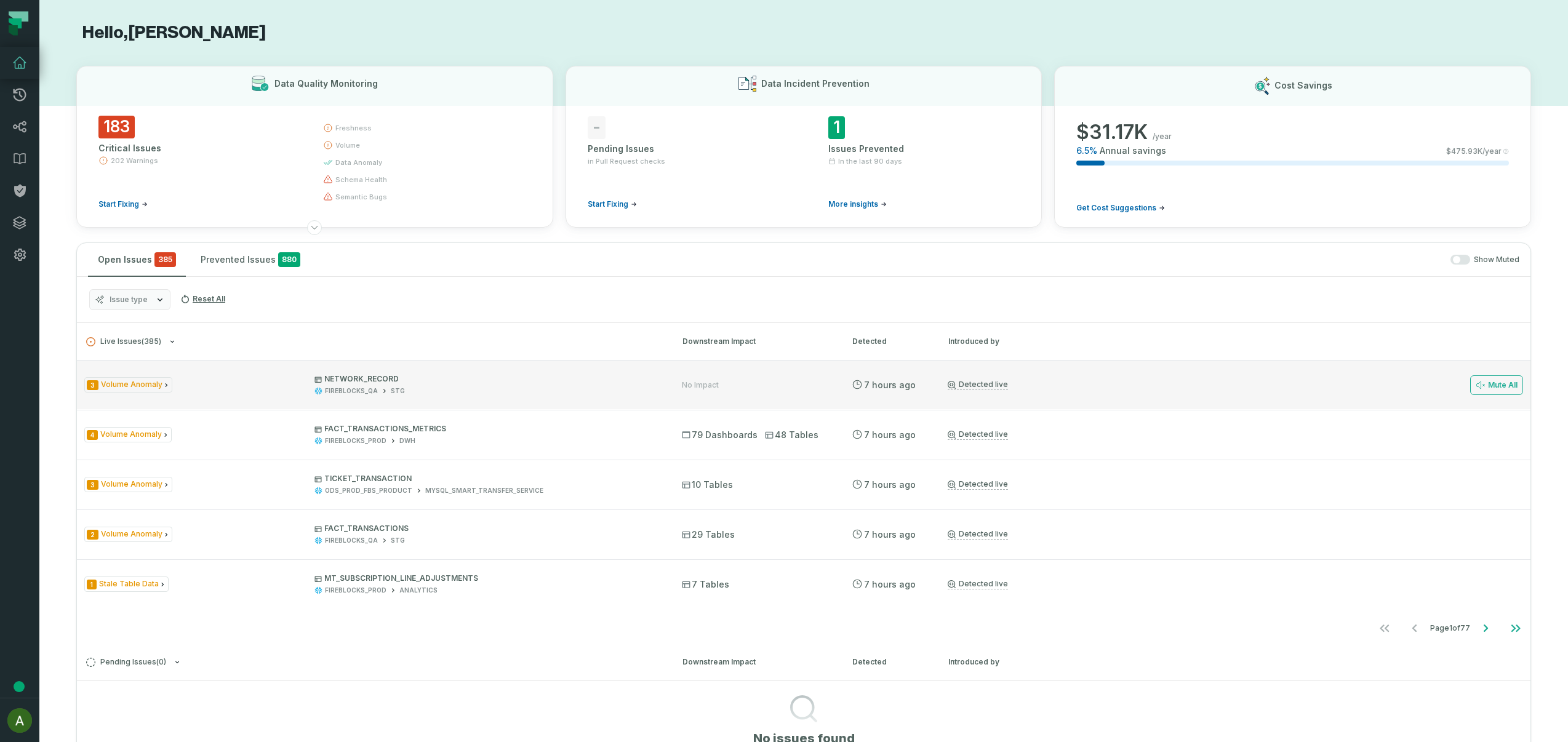
click at [150, 386] on span "3 Volume Anomaly" at bounding box center [129, 385] width 88 height 15
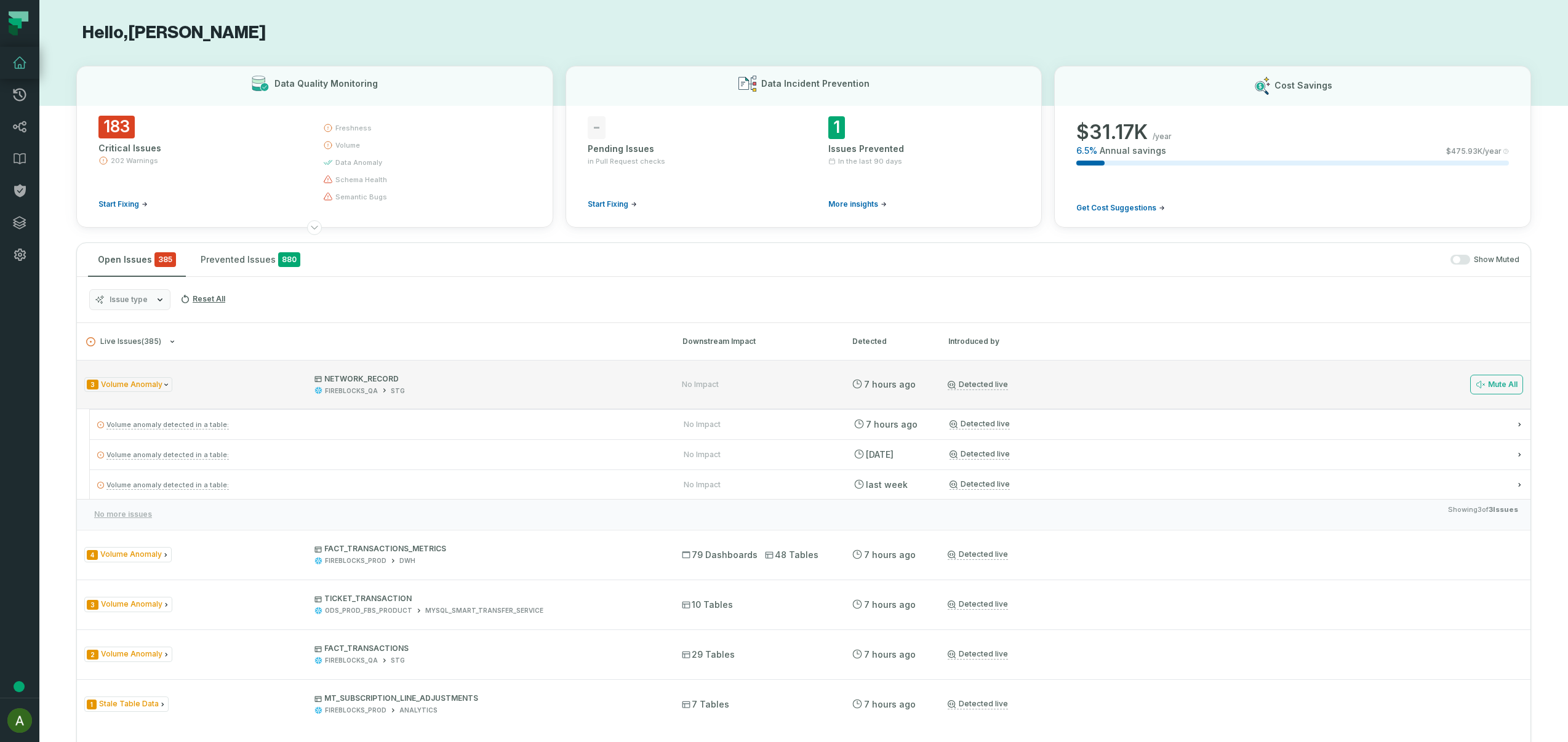
click at [988, 381] on link "Detected live" at bounding box center [978, 384] width 60 height 10
